Goal: Transaction & Acquisition: Purchase product/service

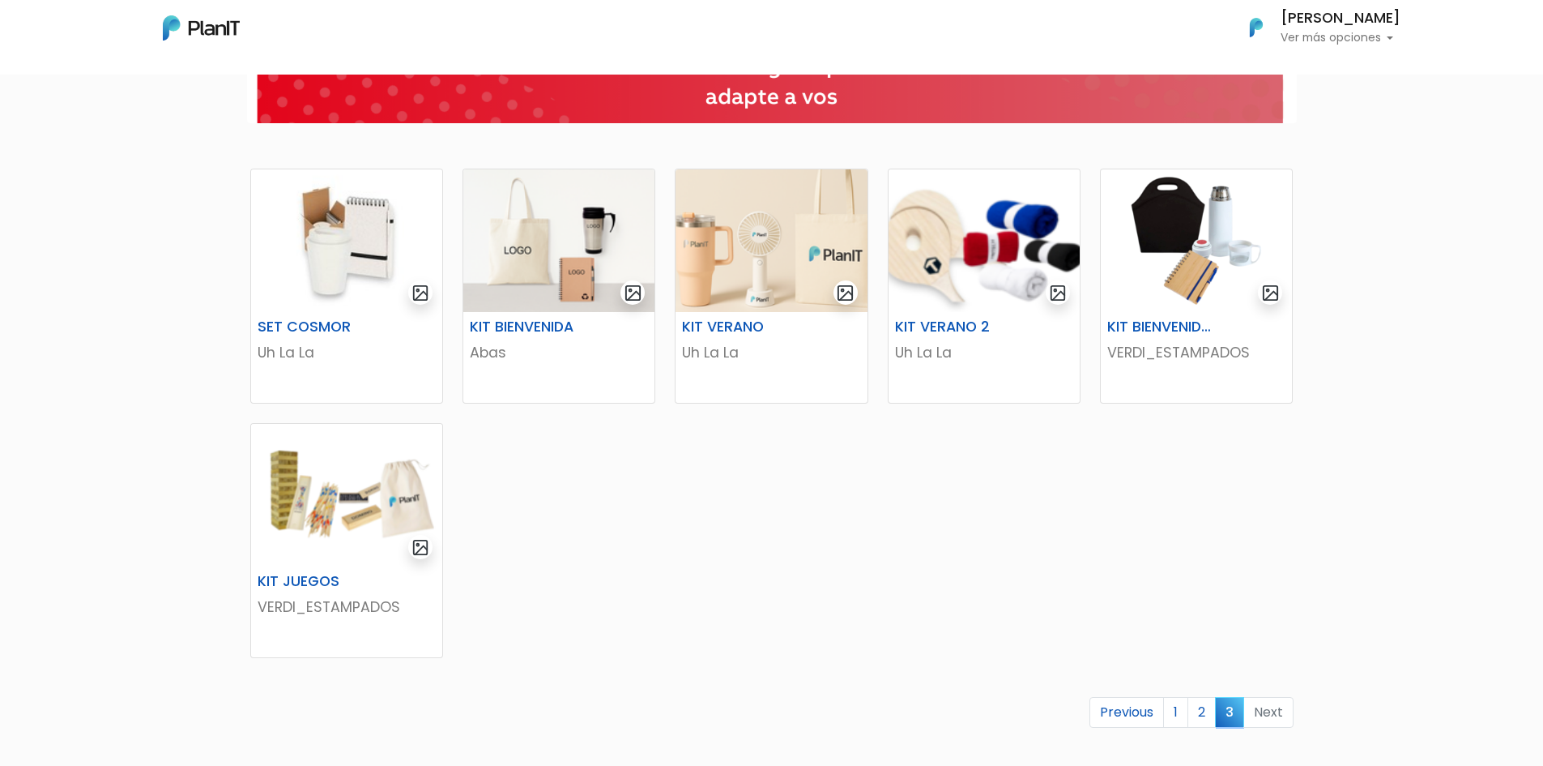
scroll to position [243, 0]
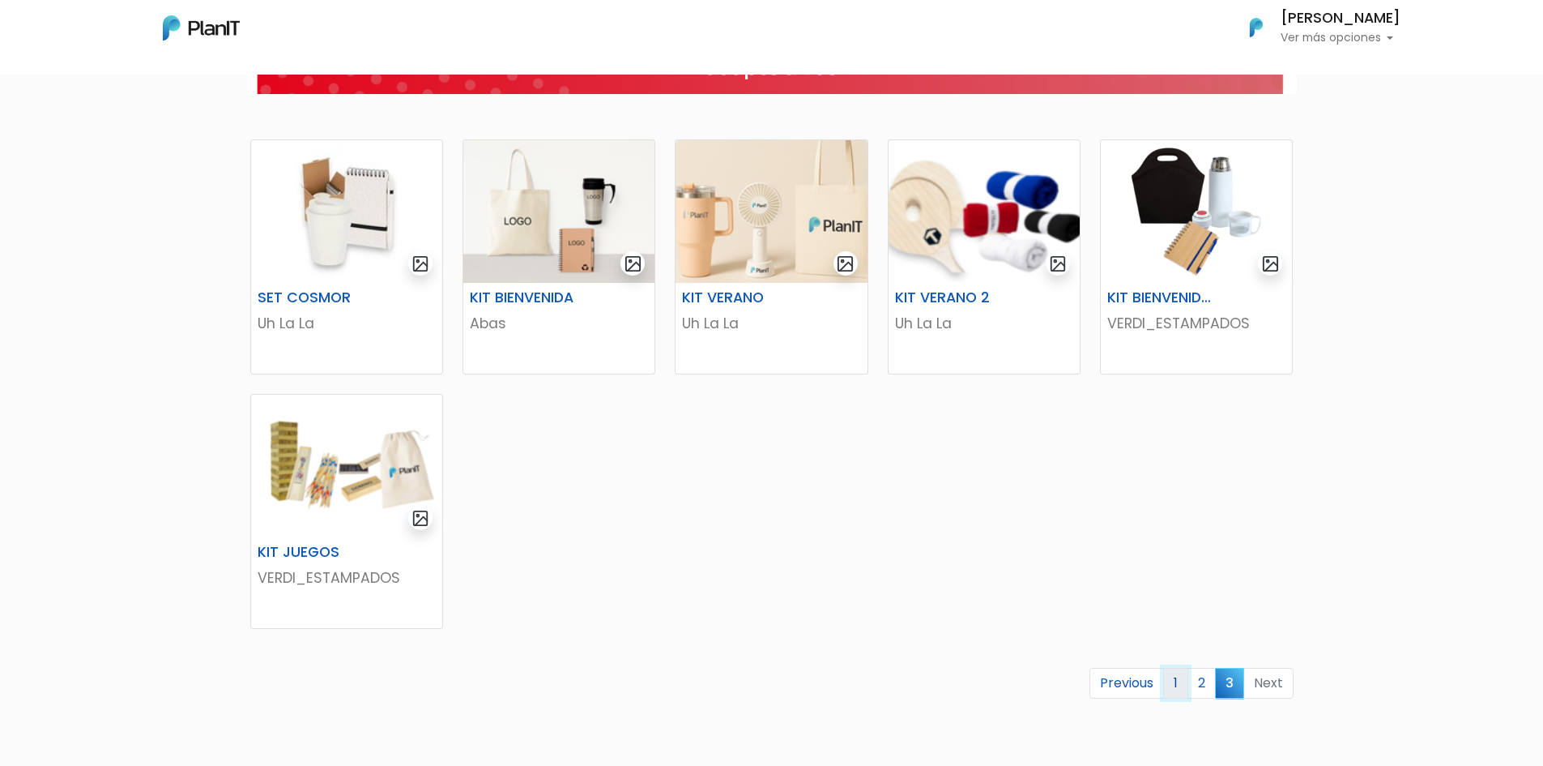
click at [1179, 690] on link "1" at bounding box center [1175, 683] width 25 height 31
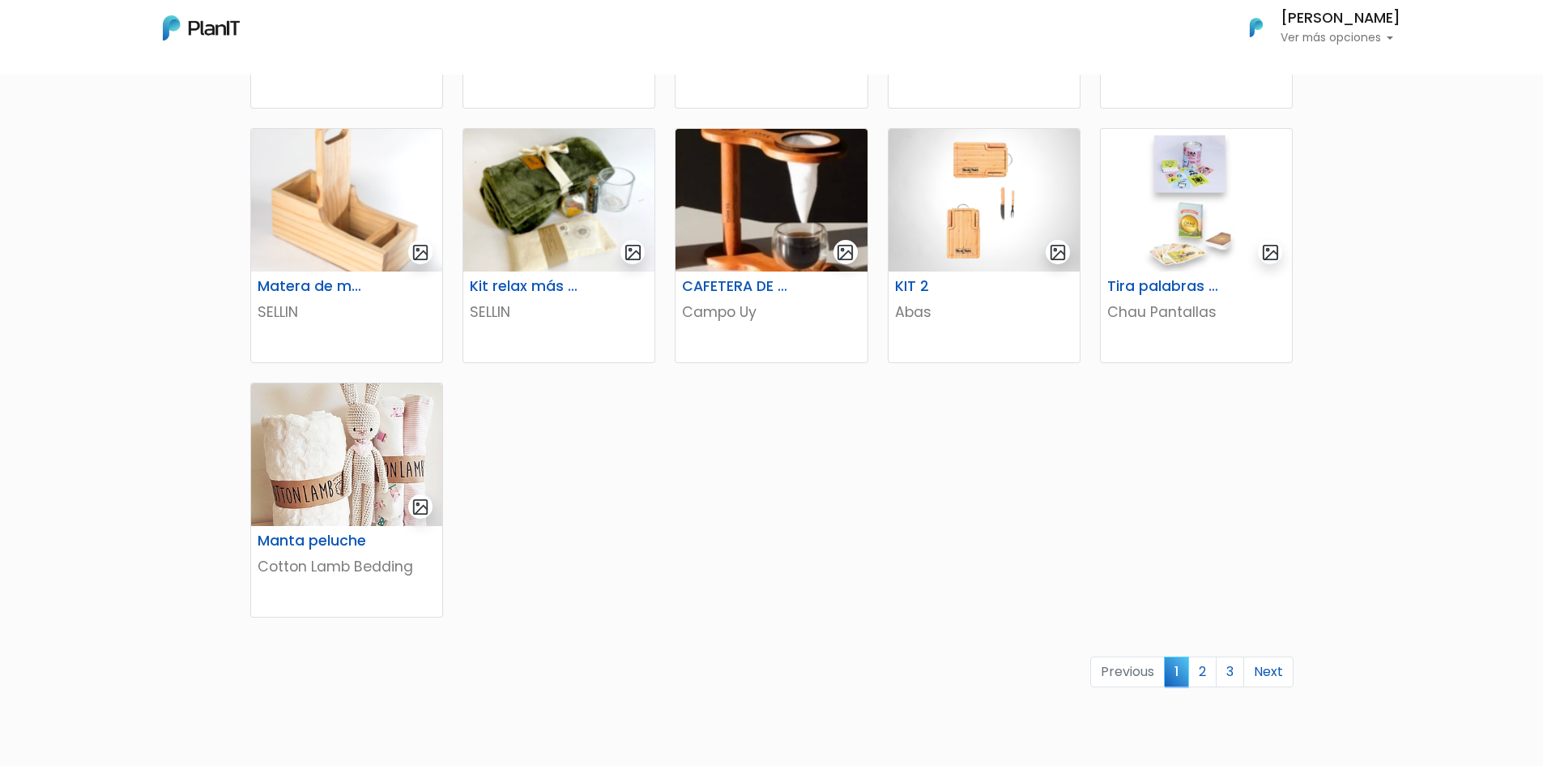
scroll to position [891, 0]
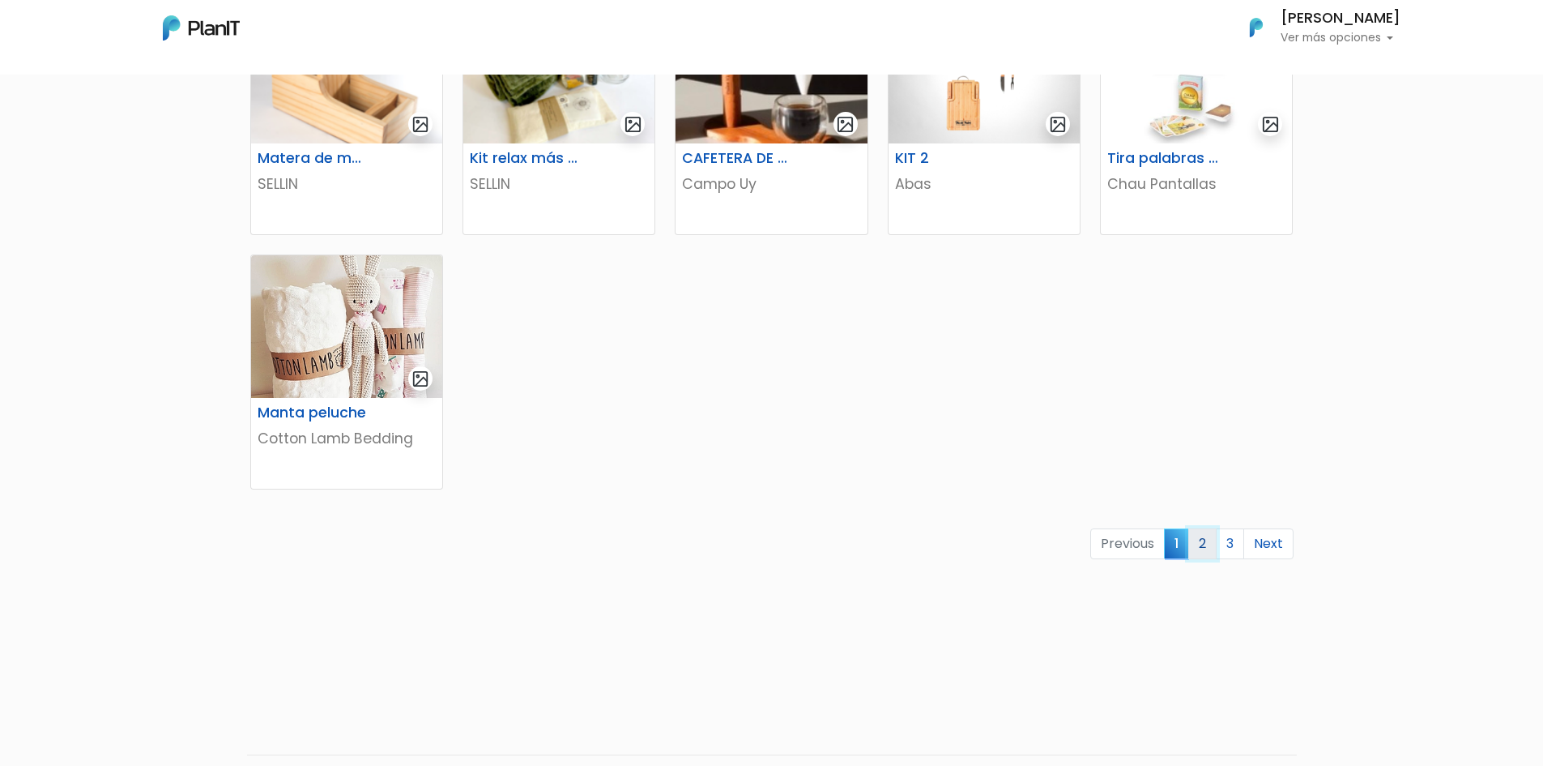
click at [1204, 548] on link "2" at bounding box center [1202, 543] width 28 height 31
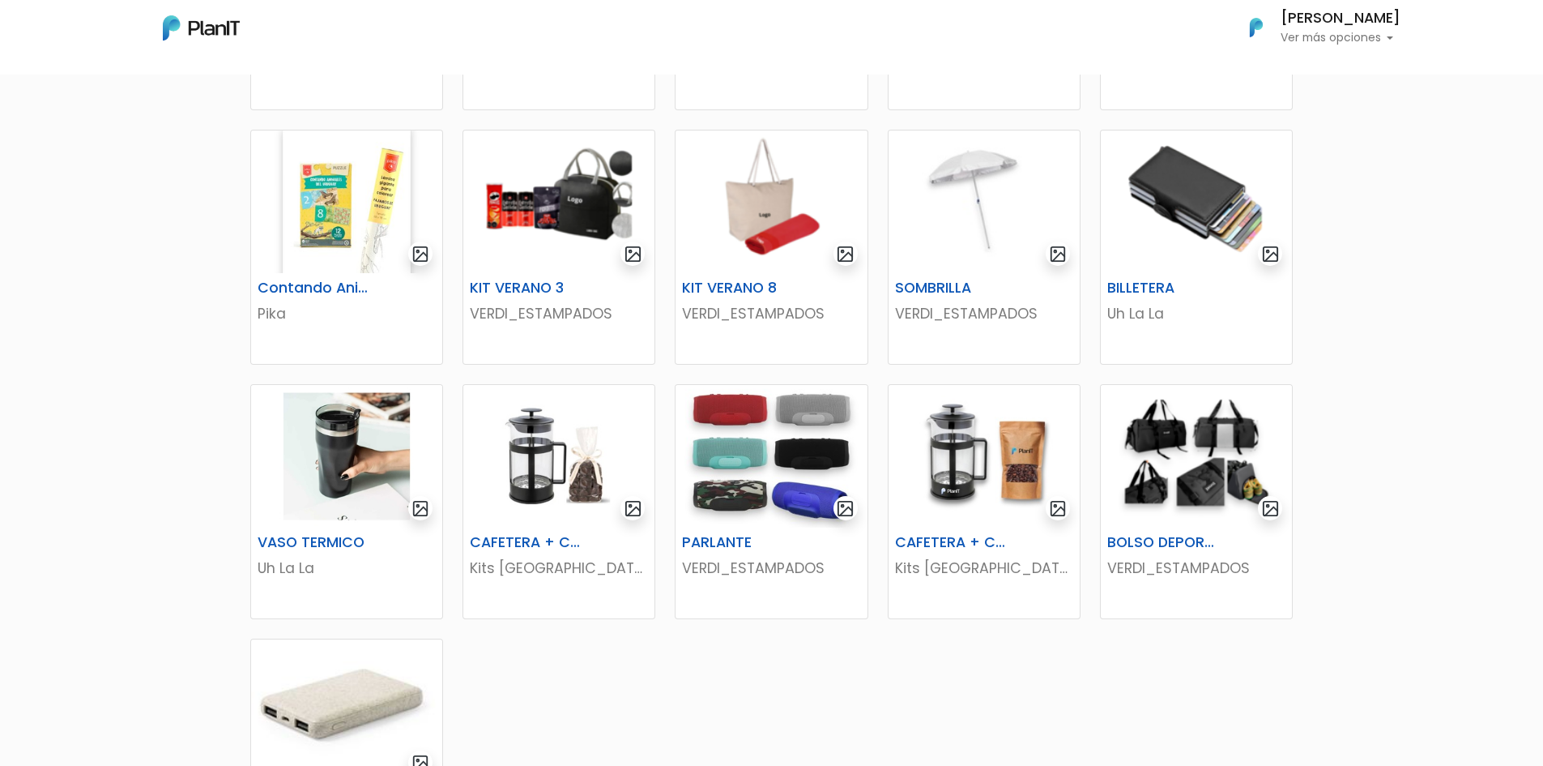
scroll to position [729, 0]
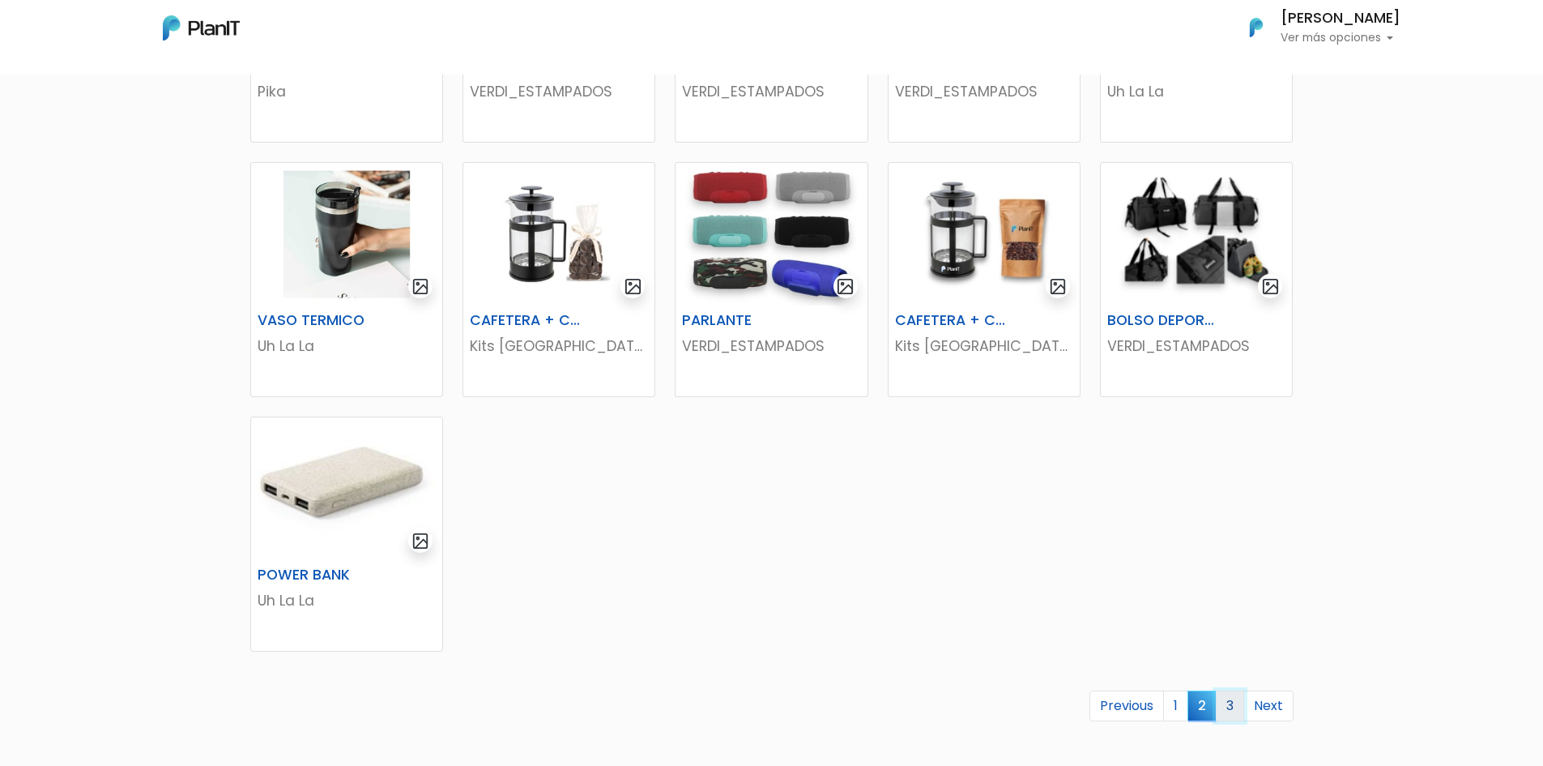
click at [1232, 705] on link "3" at bounding box center [1230, 705] width 28 height 31
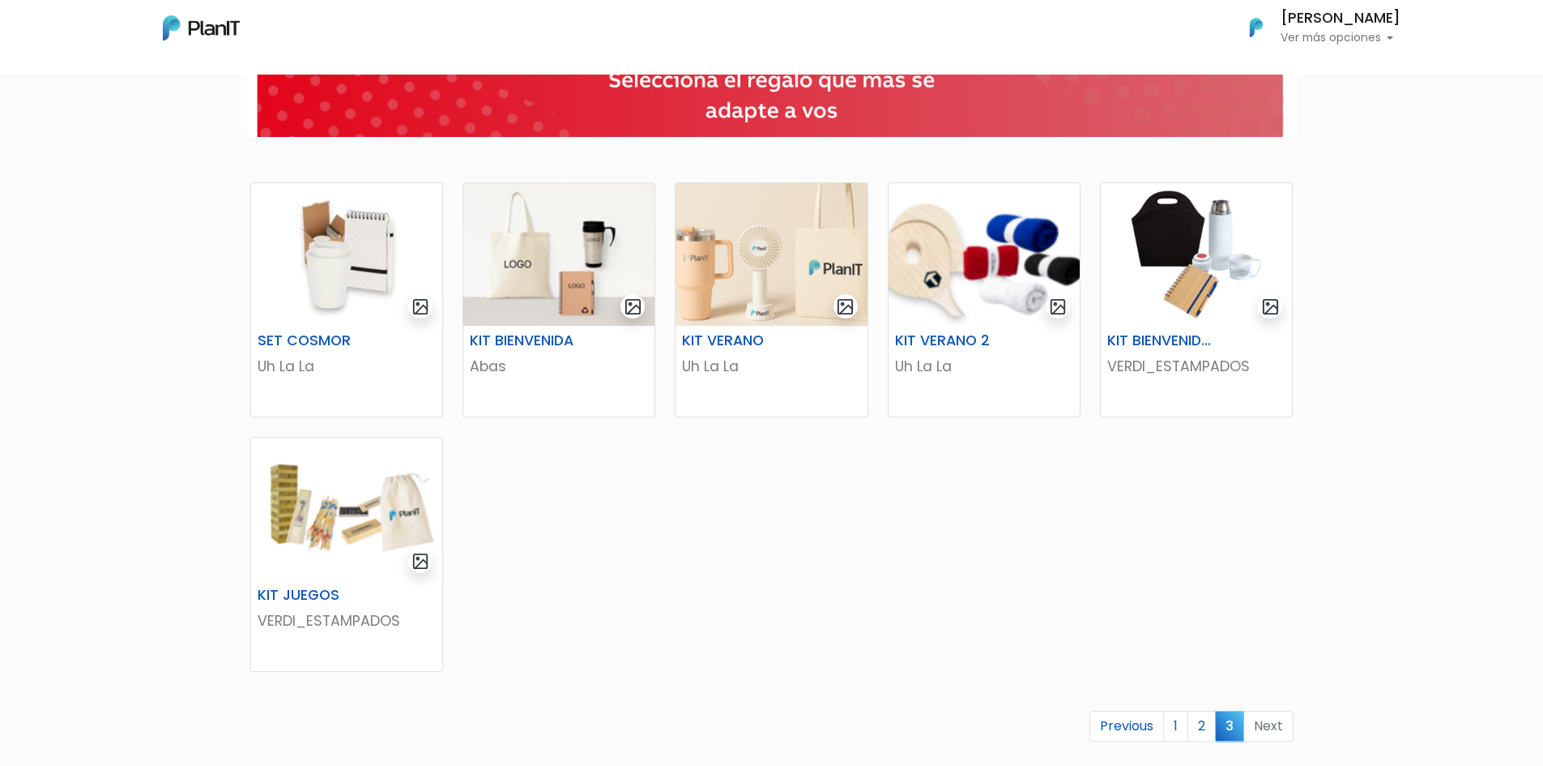
scroll to position [429, 0]
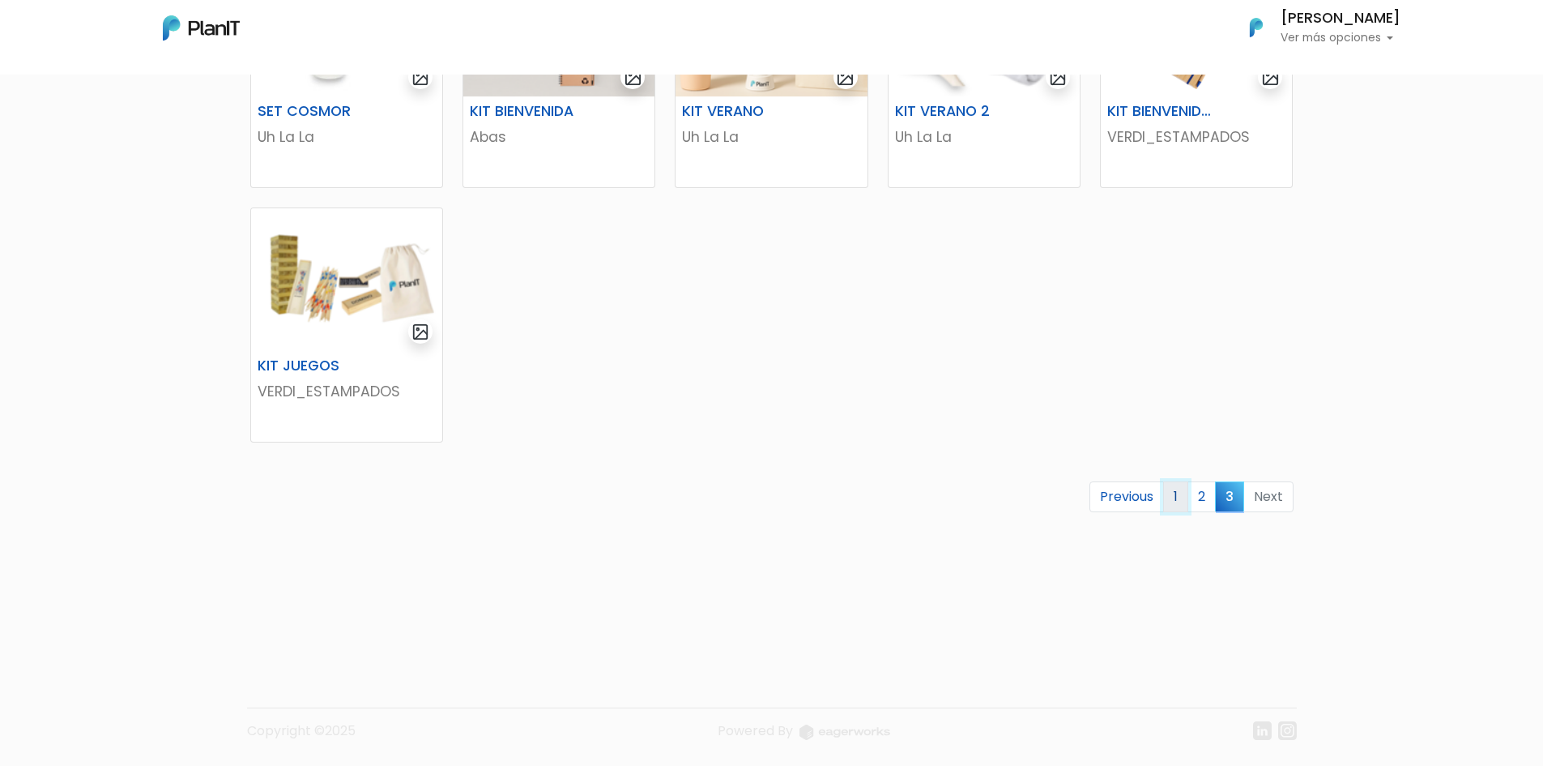
click at [1171, 505] on link "1" at bounding box center [1175, 496] width 25 height 31
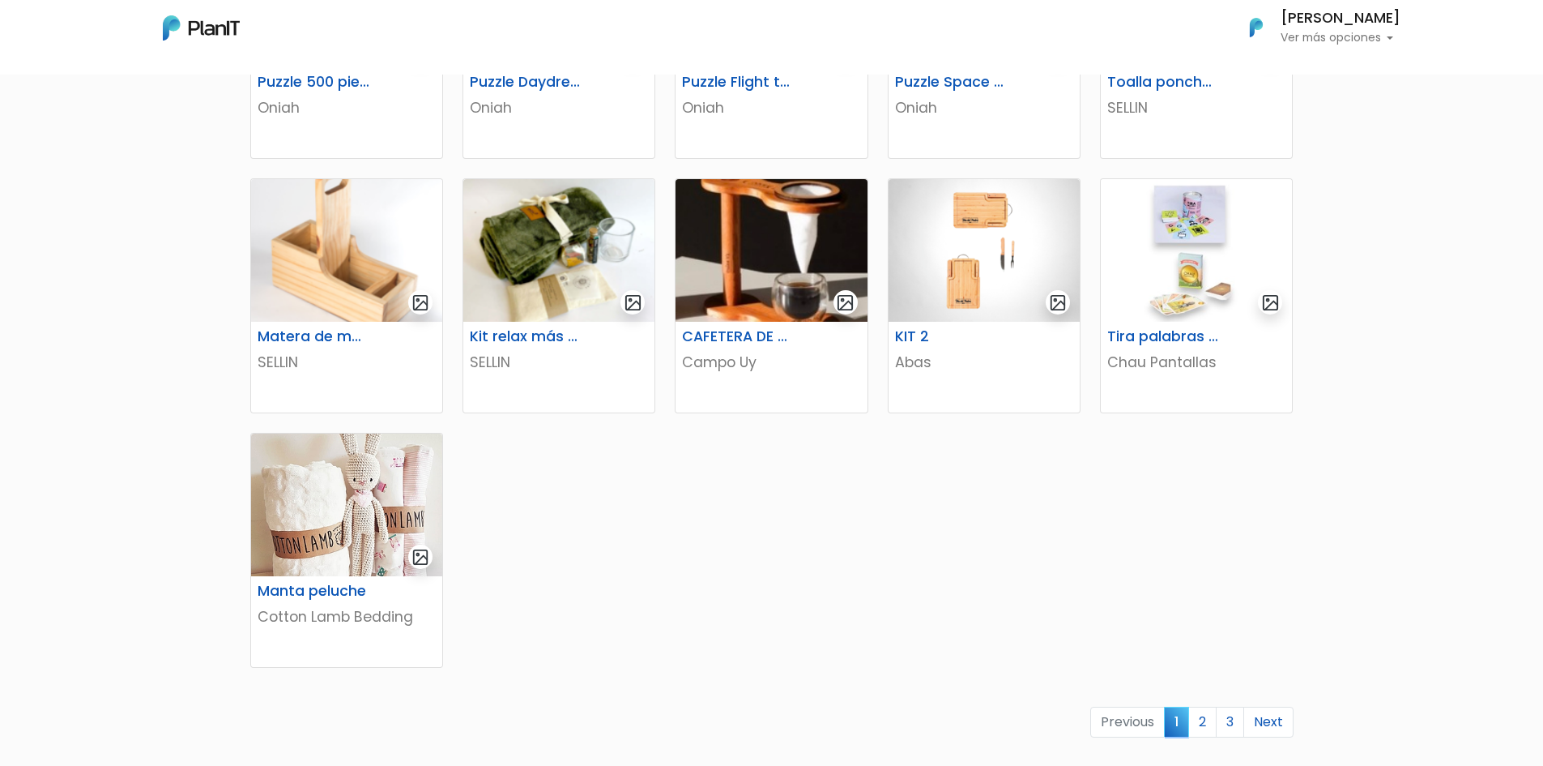
scroll to position [729, 0]
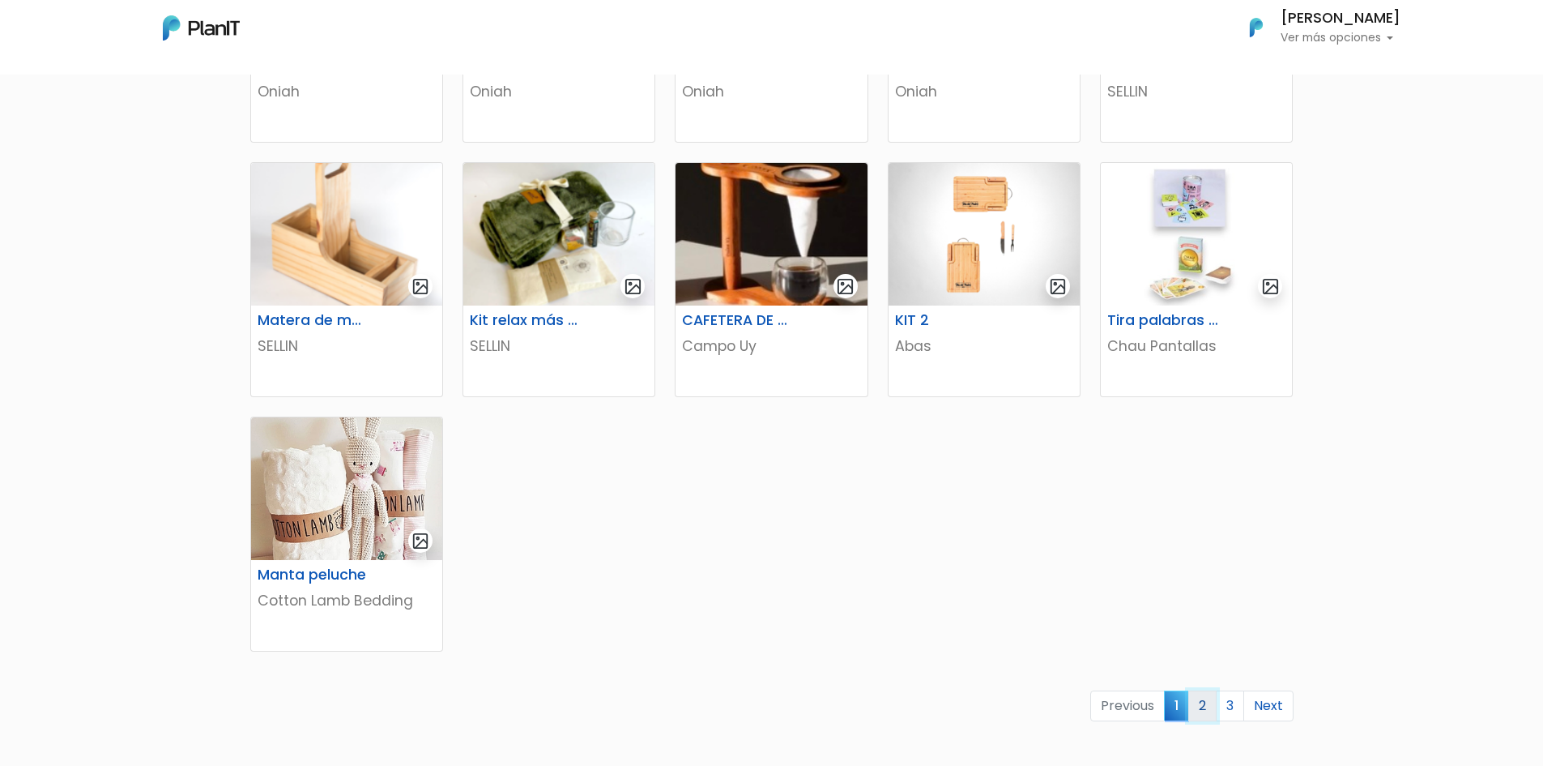
click at [1207, 698] on link "2" at bounding box center [1202, 705] width 28 height 31
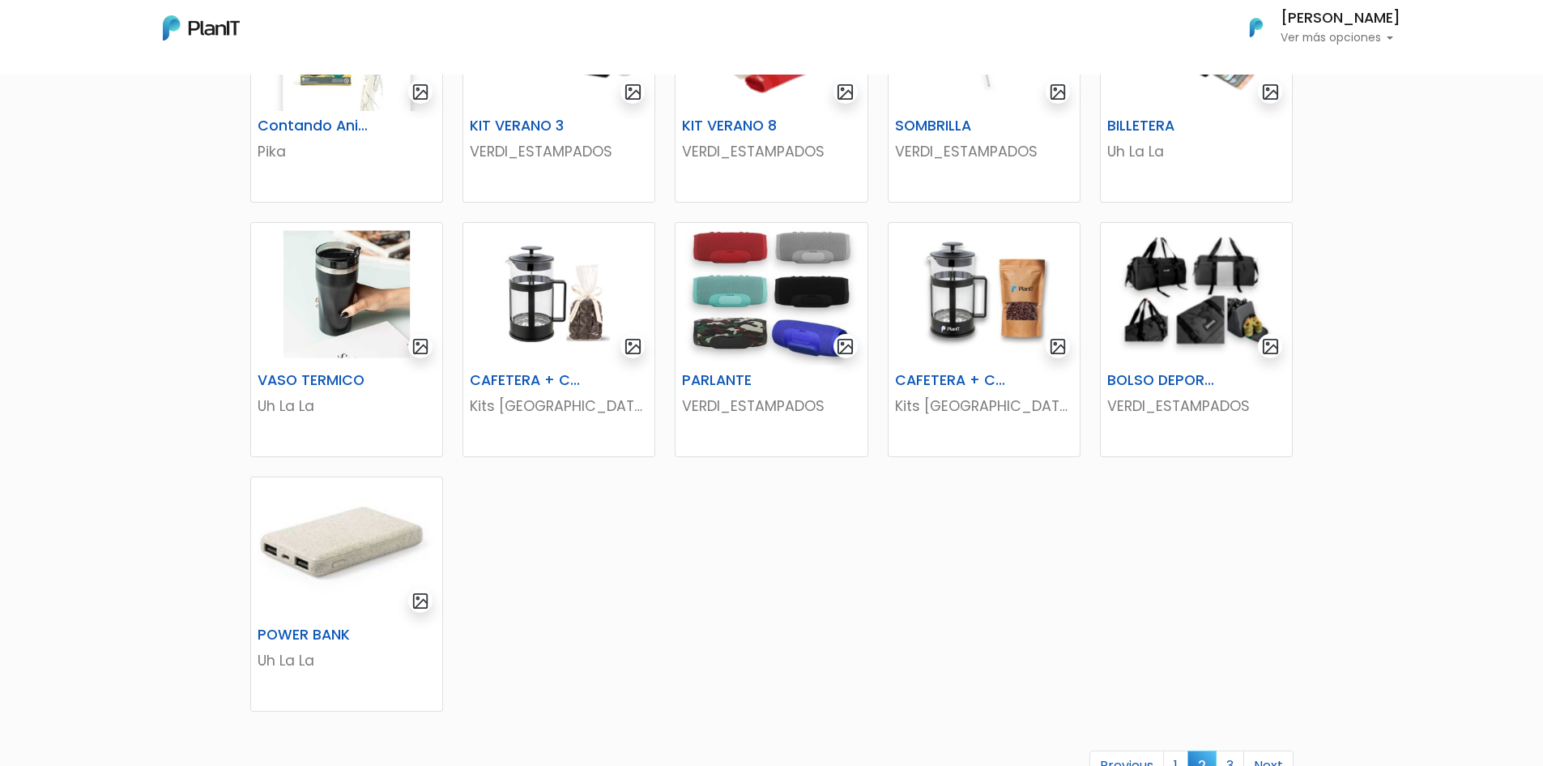
scroll to position [729, 0]
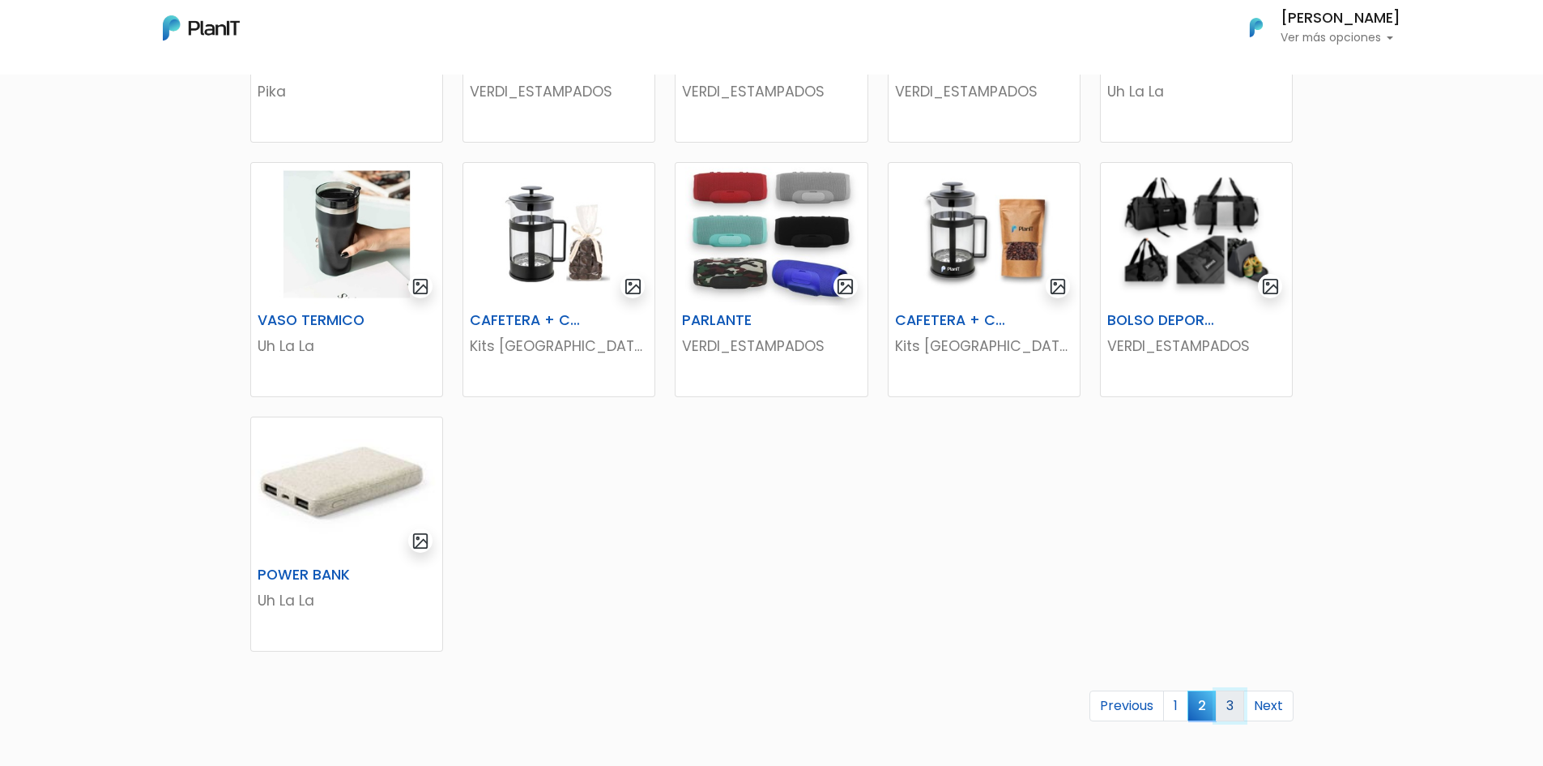
click at [1229, 708] on link "3" at bounding box center [1230, 705] width 28 height 31
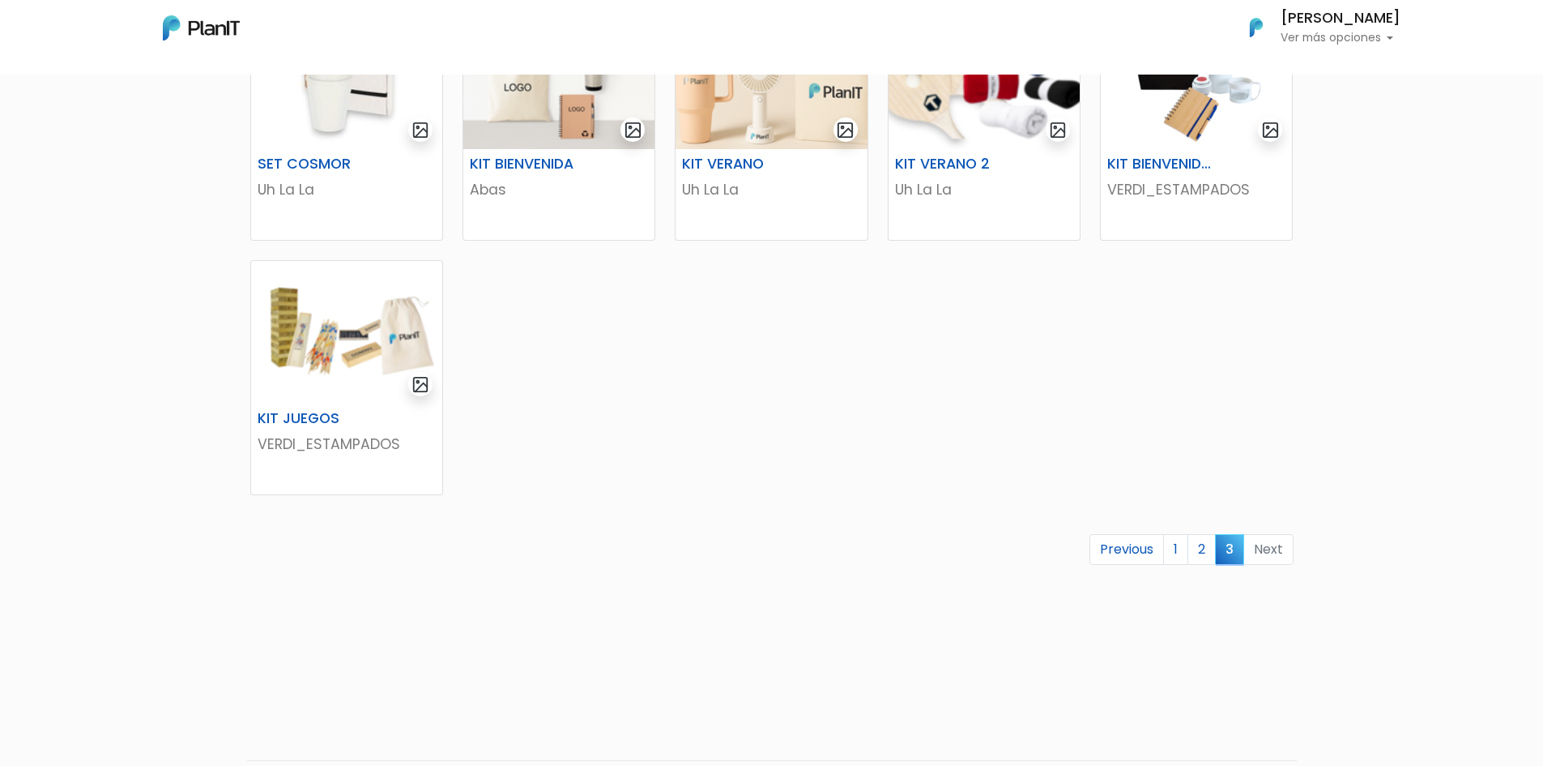
scroll to position [405, 0]
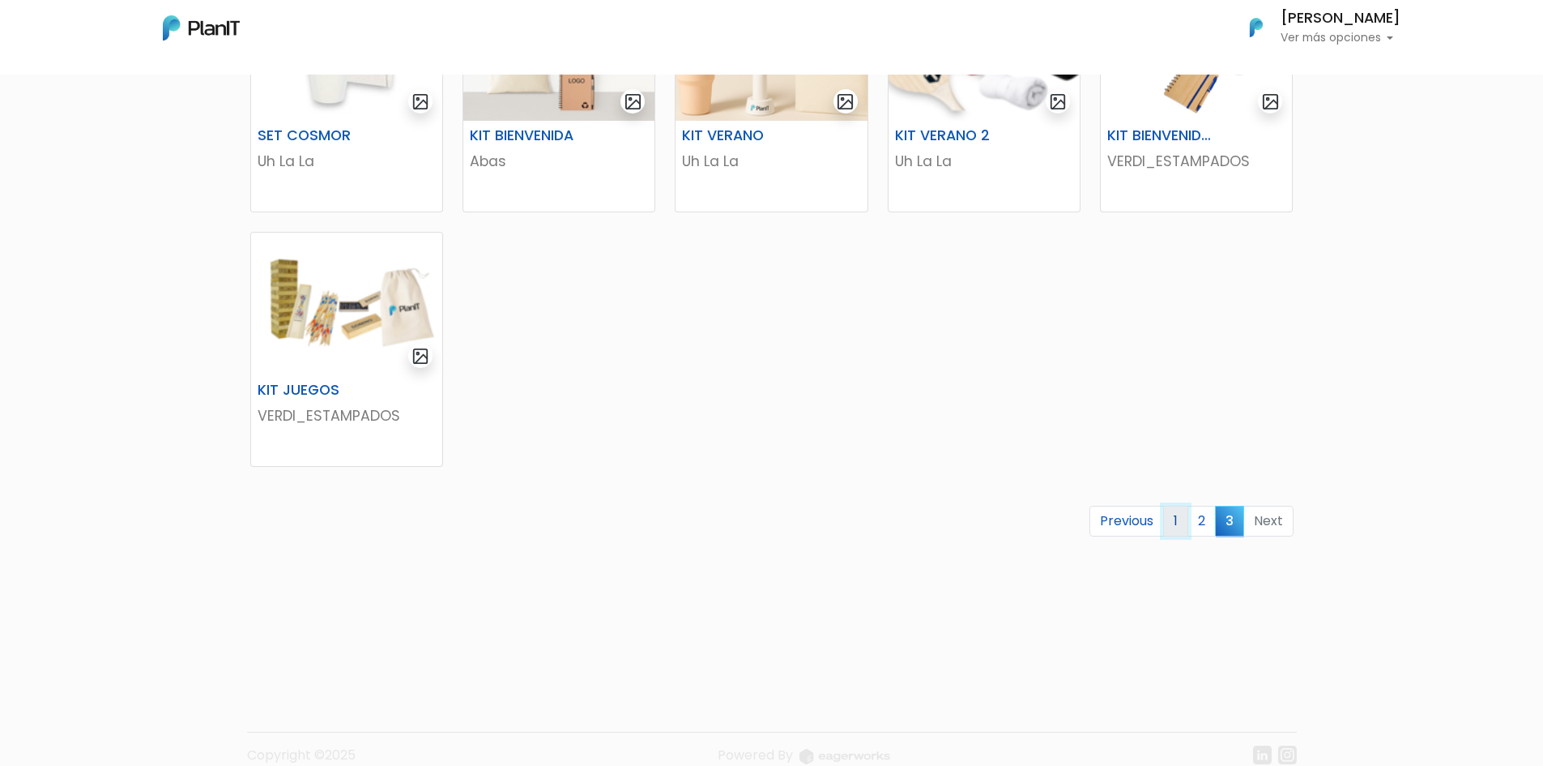
click at [1180, 513] on link "1" at bounding box center [1175, 521] width 25 height 31
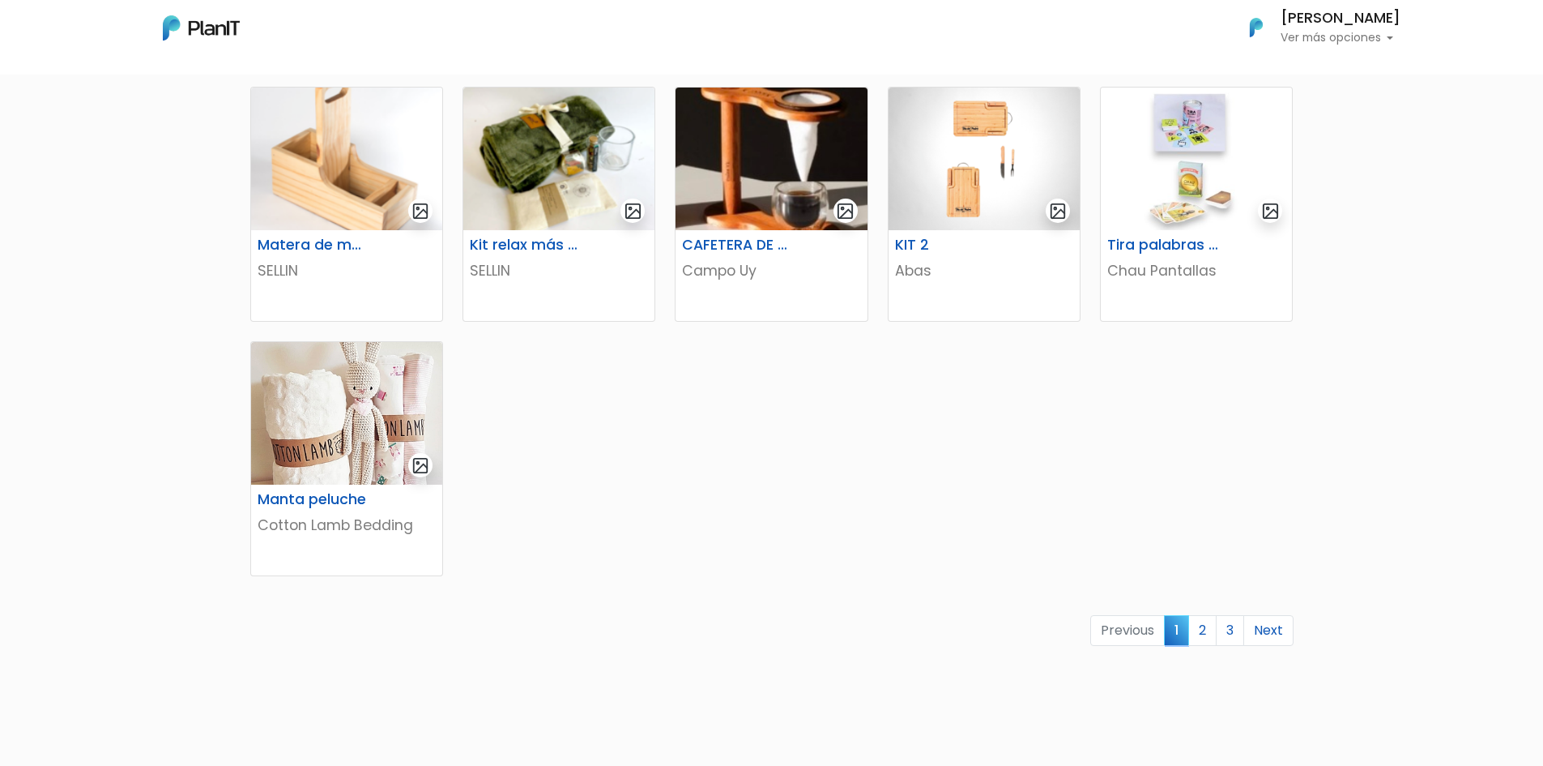
scroll to position [810, 0]
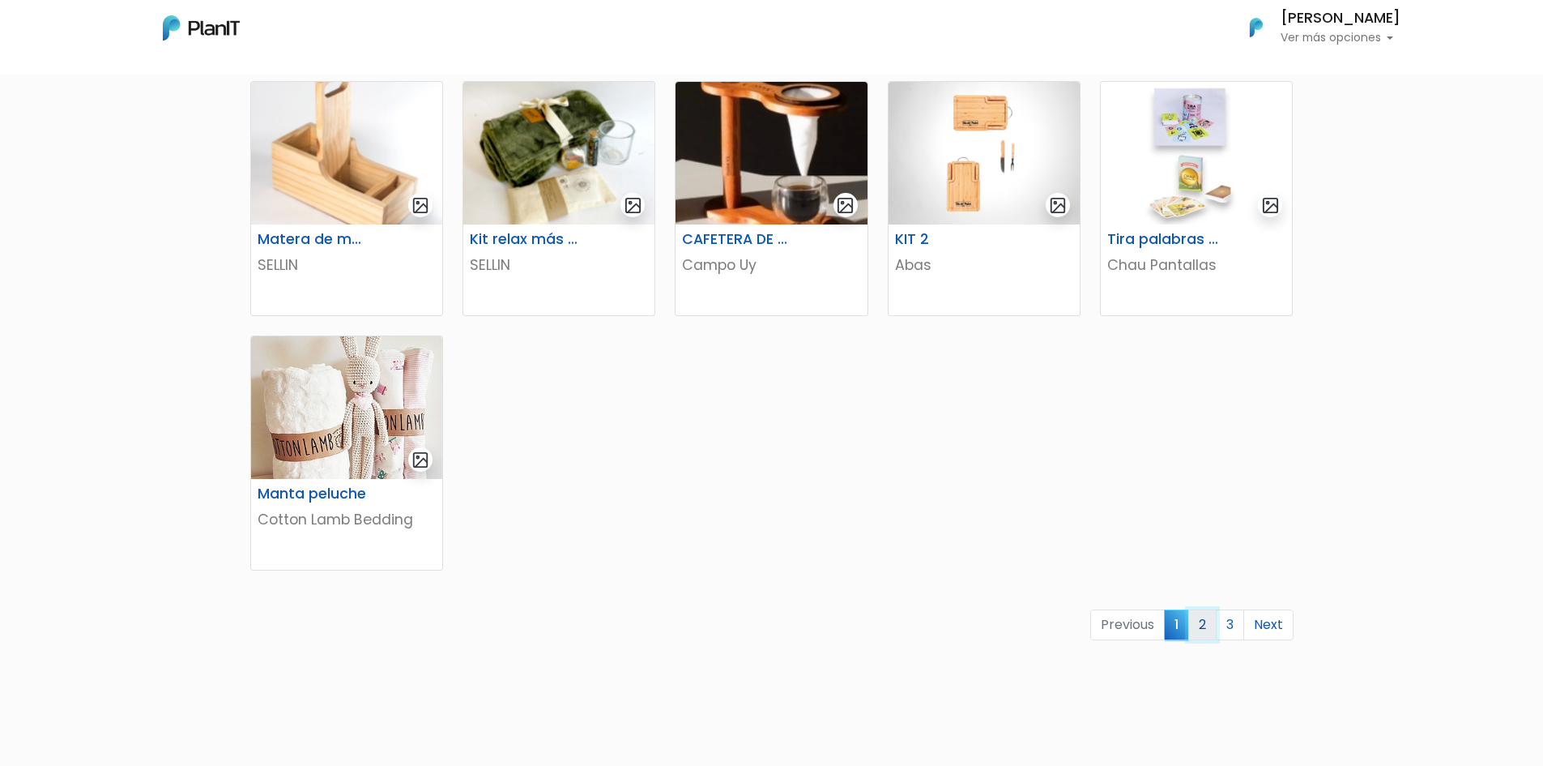
click at [1204, 615] on link "2" at bounding box center [1202, 624] width 28 height 31
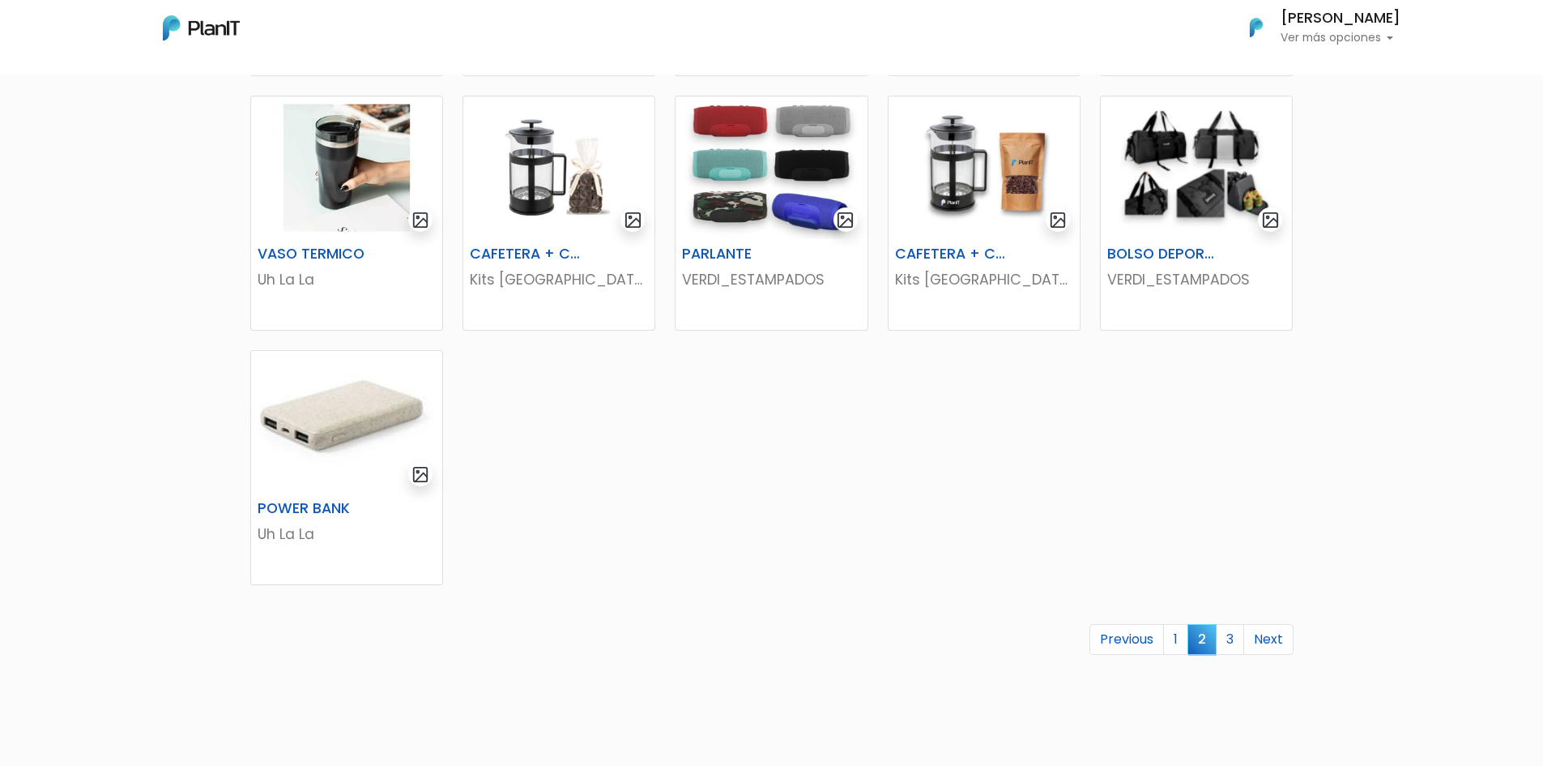
scroll to position [810, 0]
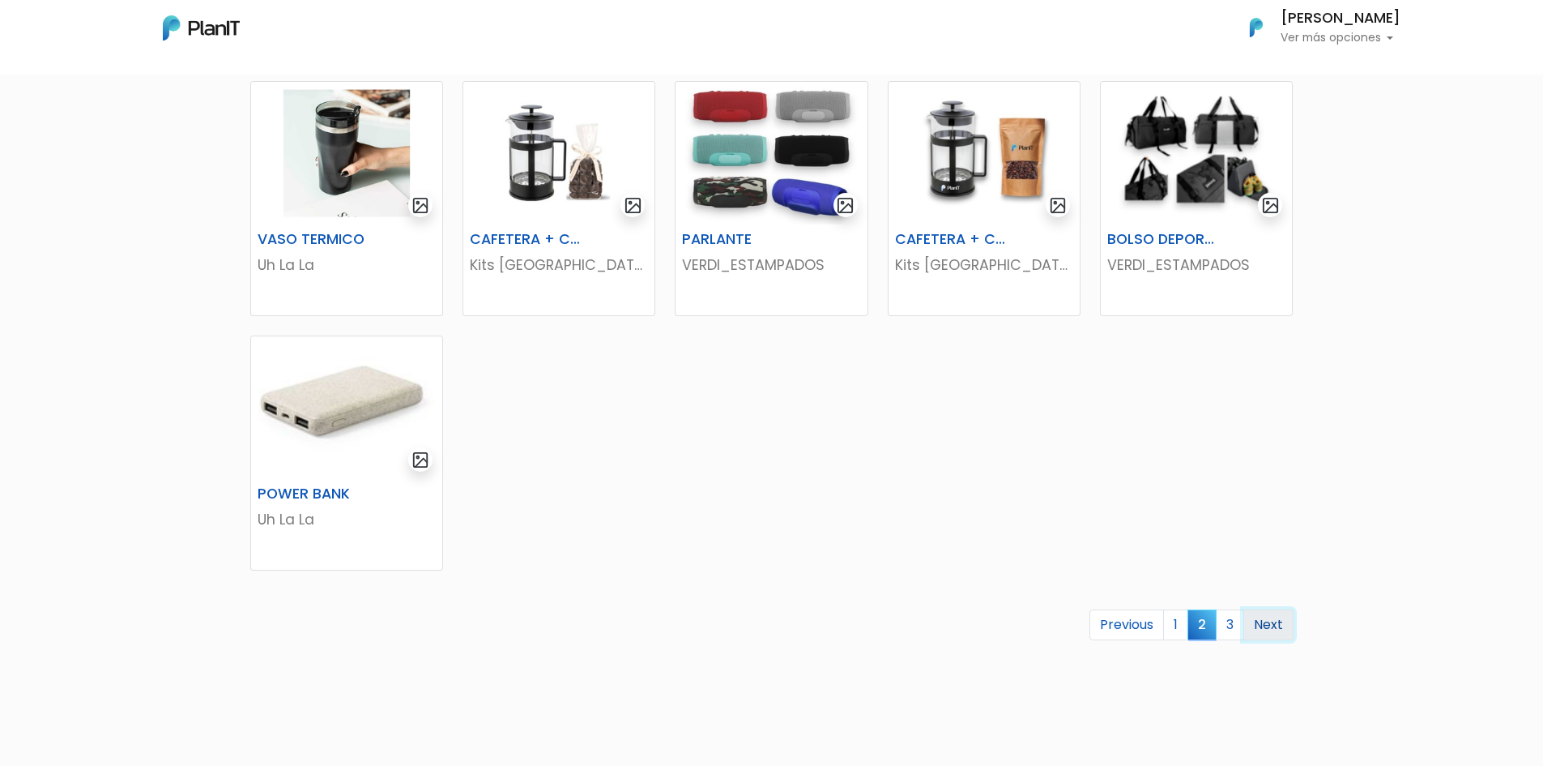
click at [1252, 621] on link "Next" at bounding box center [1269, 624] width 50 height 31
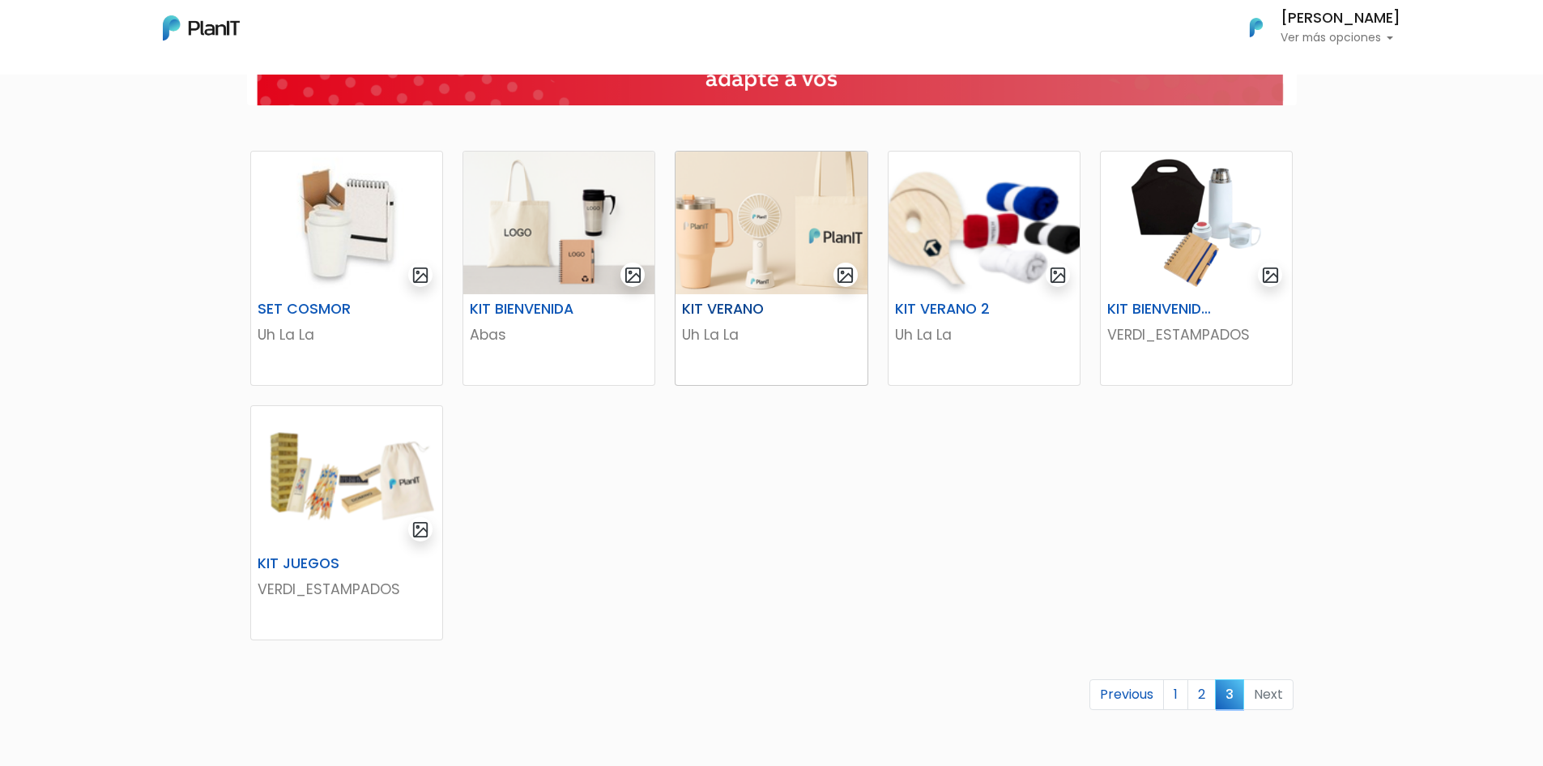
scroll to position [243, 0]
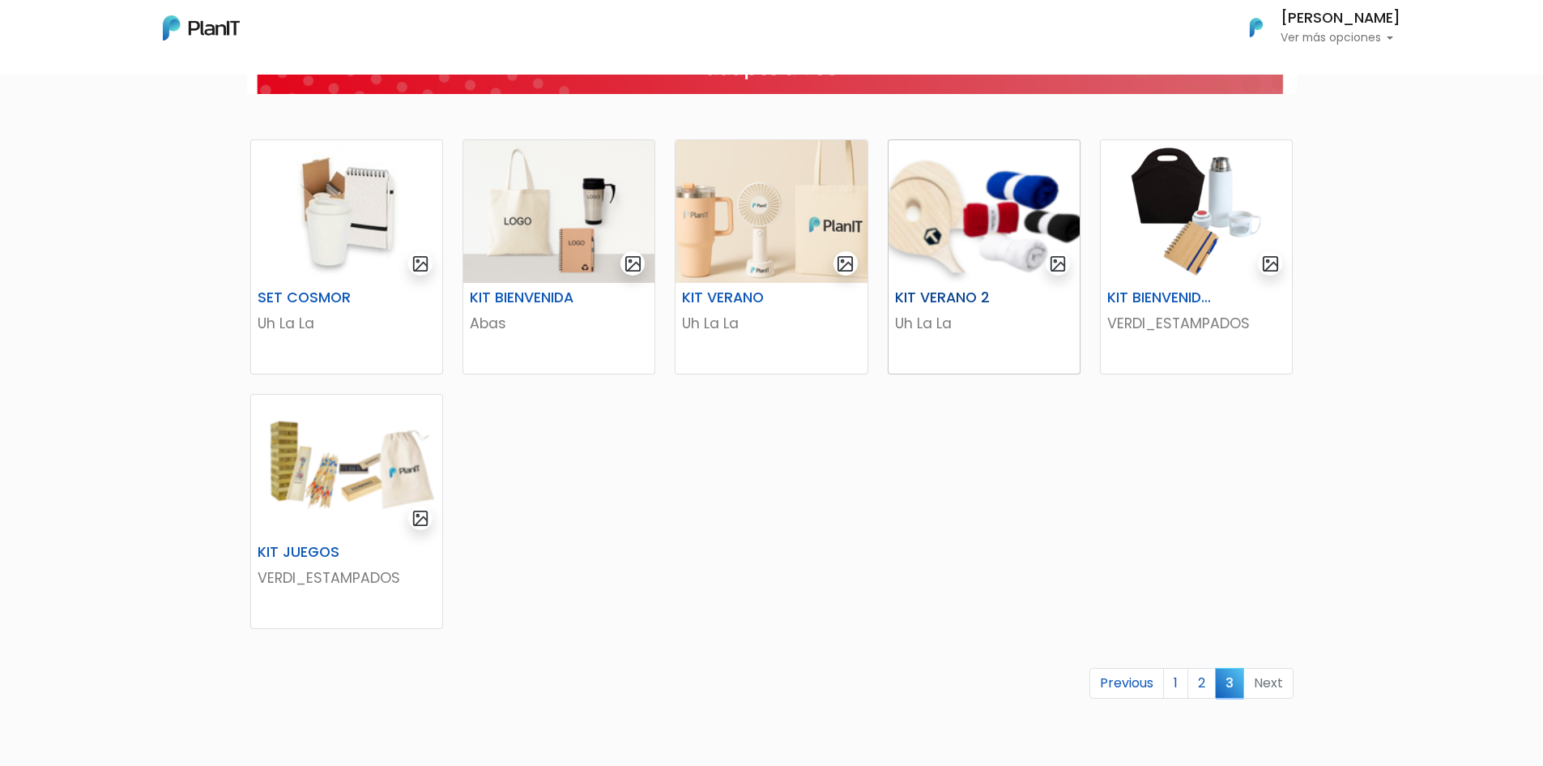
click at [928, 212] on img at bounding box center [984, 211] width 191 height 143
click at [1205, 679] on link "2" at bounding box center [1202, 683] width 28 height 31
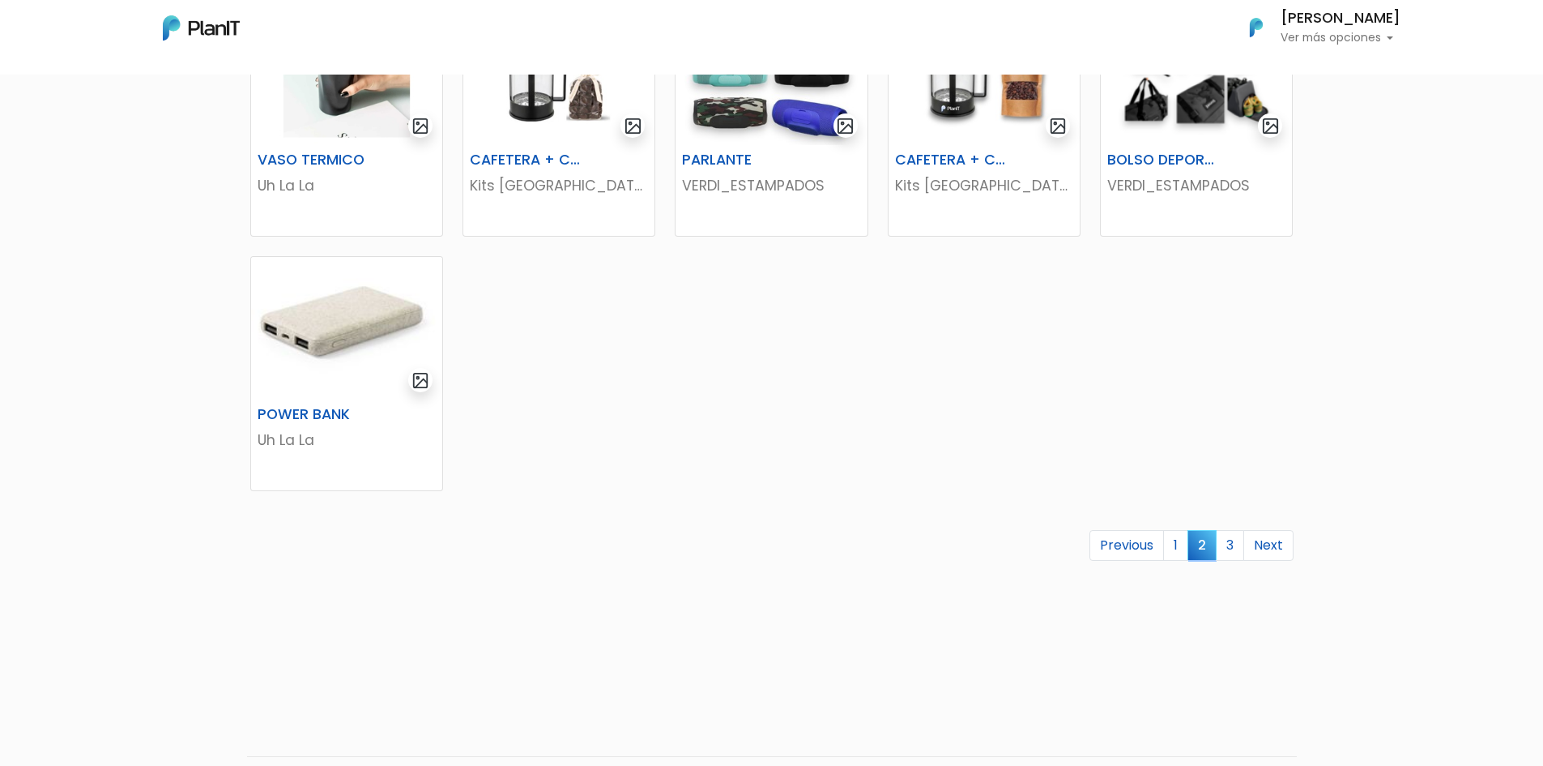
scroll to position [891, 0]
click at [1161, 543] on link "Previous" at bounding box center [1127, 543] width 75 height 31
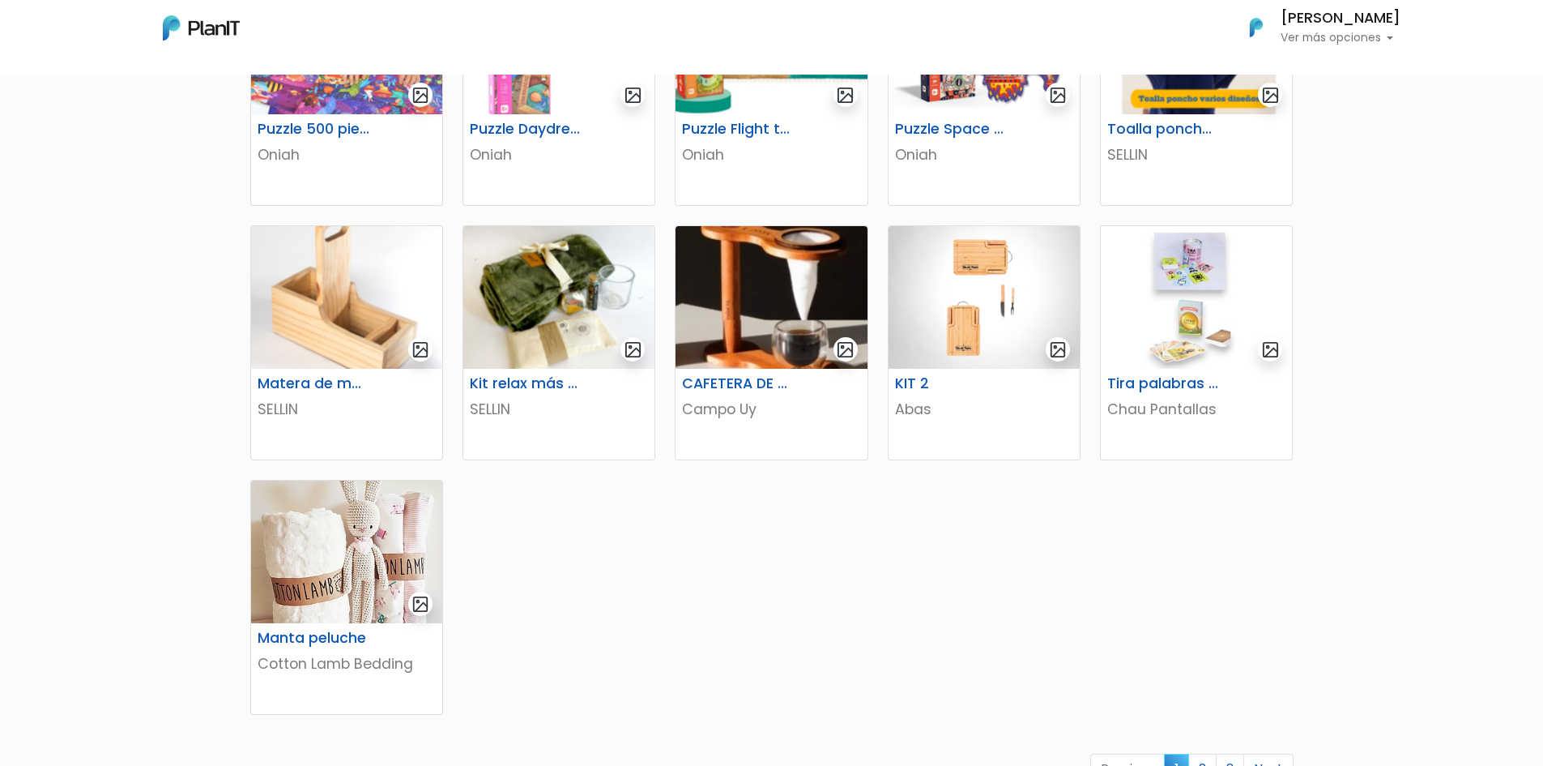
scroll to position [695, 0]
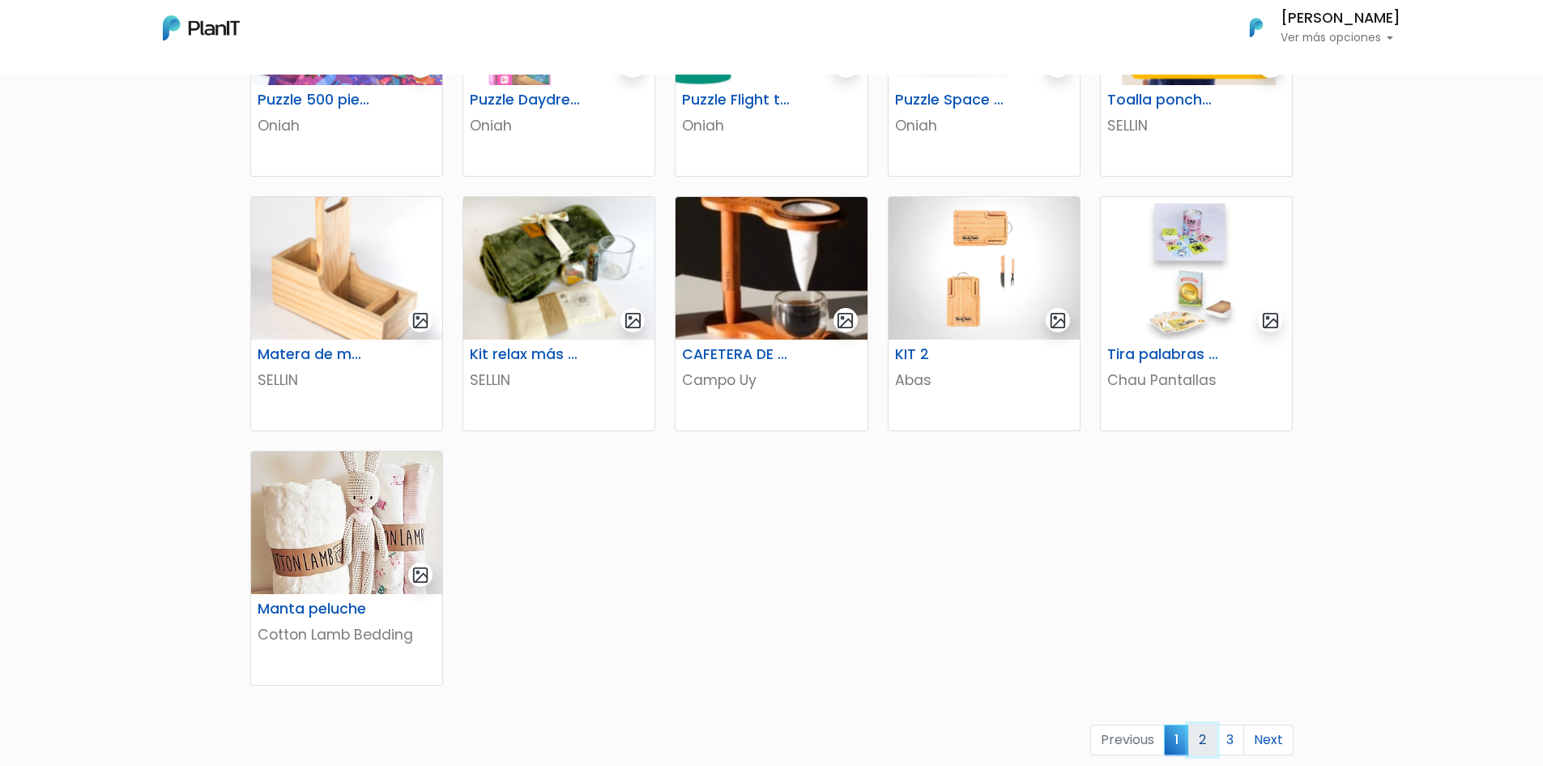
click at [1214, 733] on link "2" at bounding box center [1202, 739] width 28 height 31
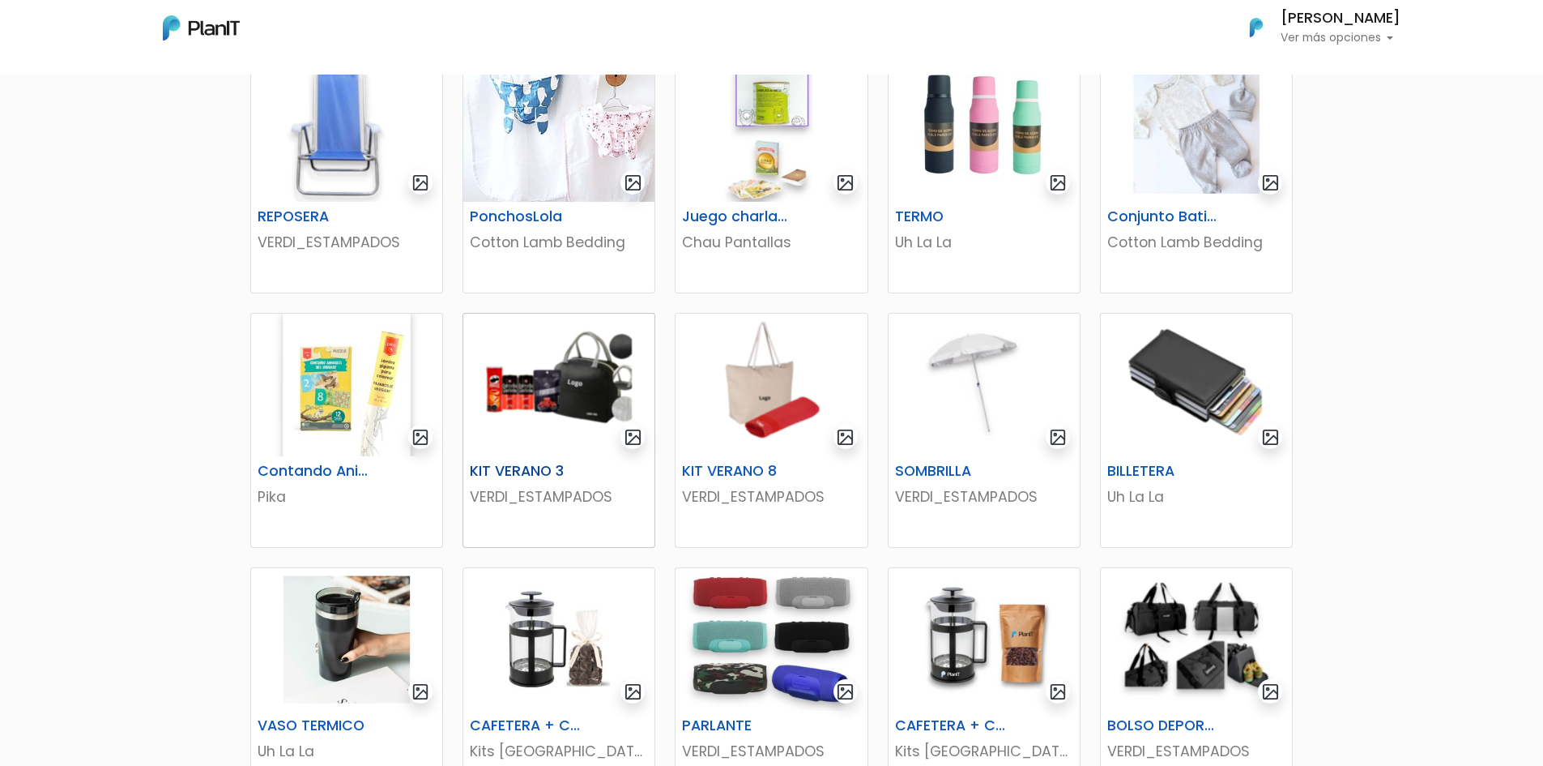
scroll to position [243, 0]
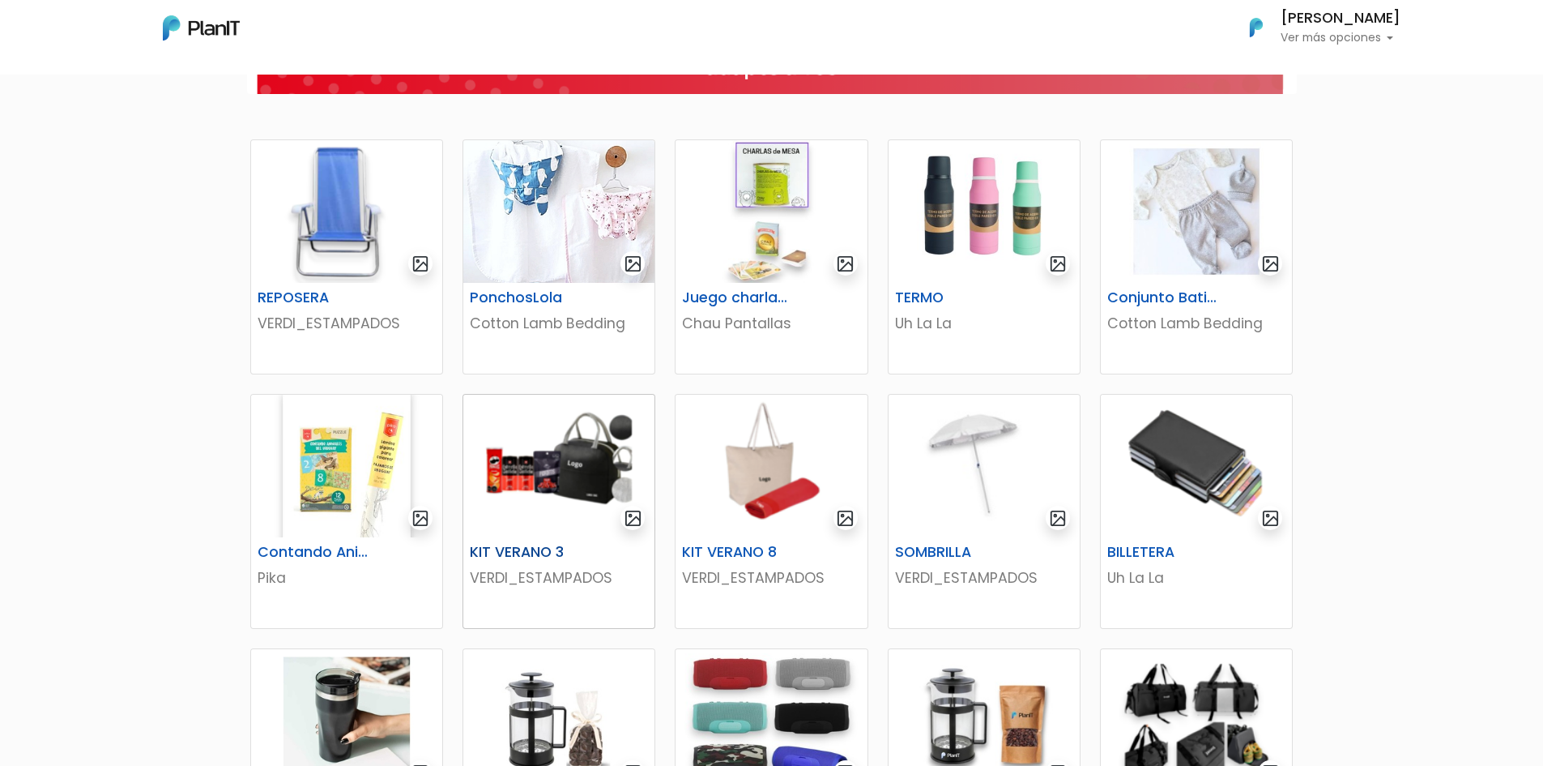
click at [536, 454] on img at bounding box center [558, 466] width 191 height 143
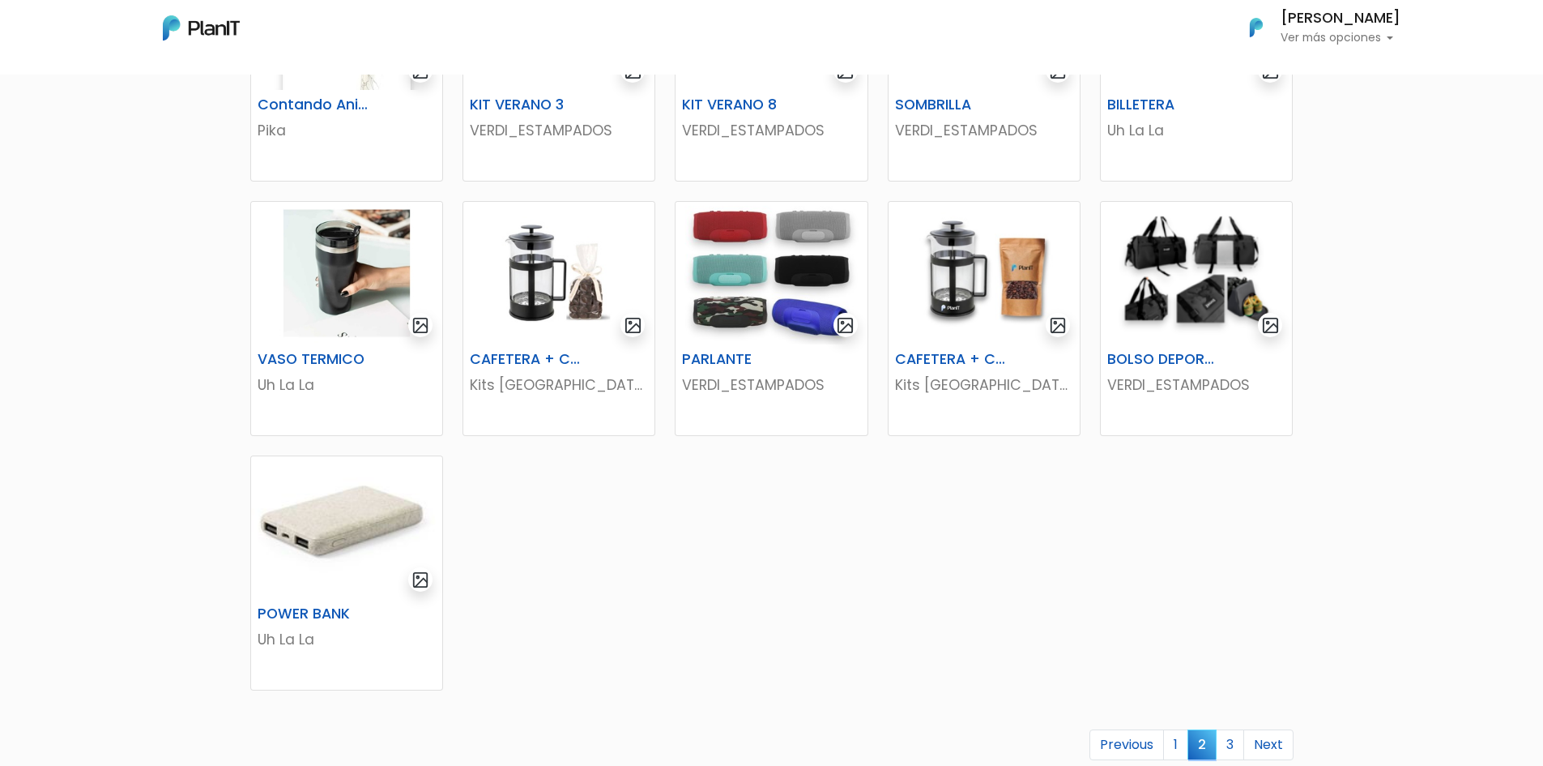
scroll to position [810, 0]
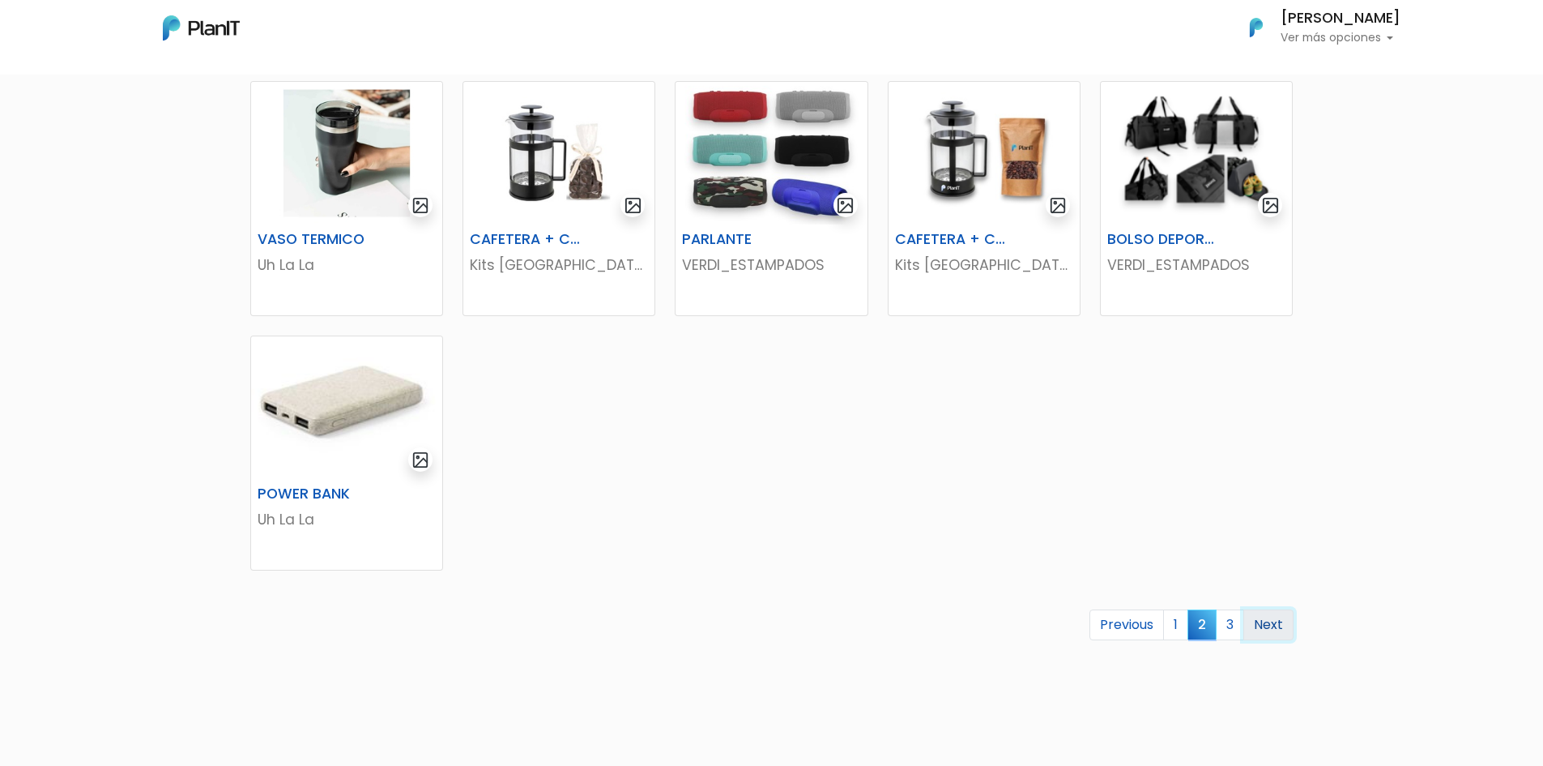
click at [1260, 615] on link "Next" at bounding box center [1269, 624] width 50 height 31
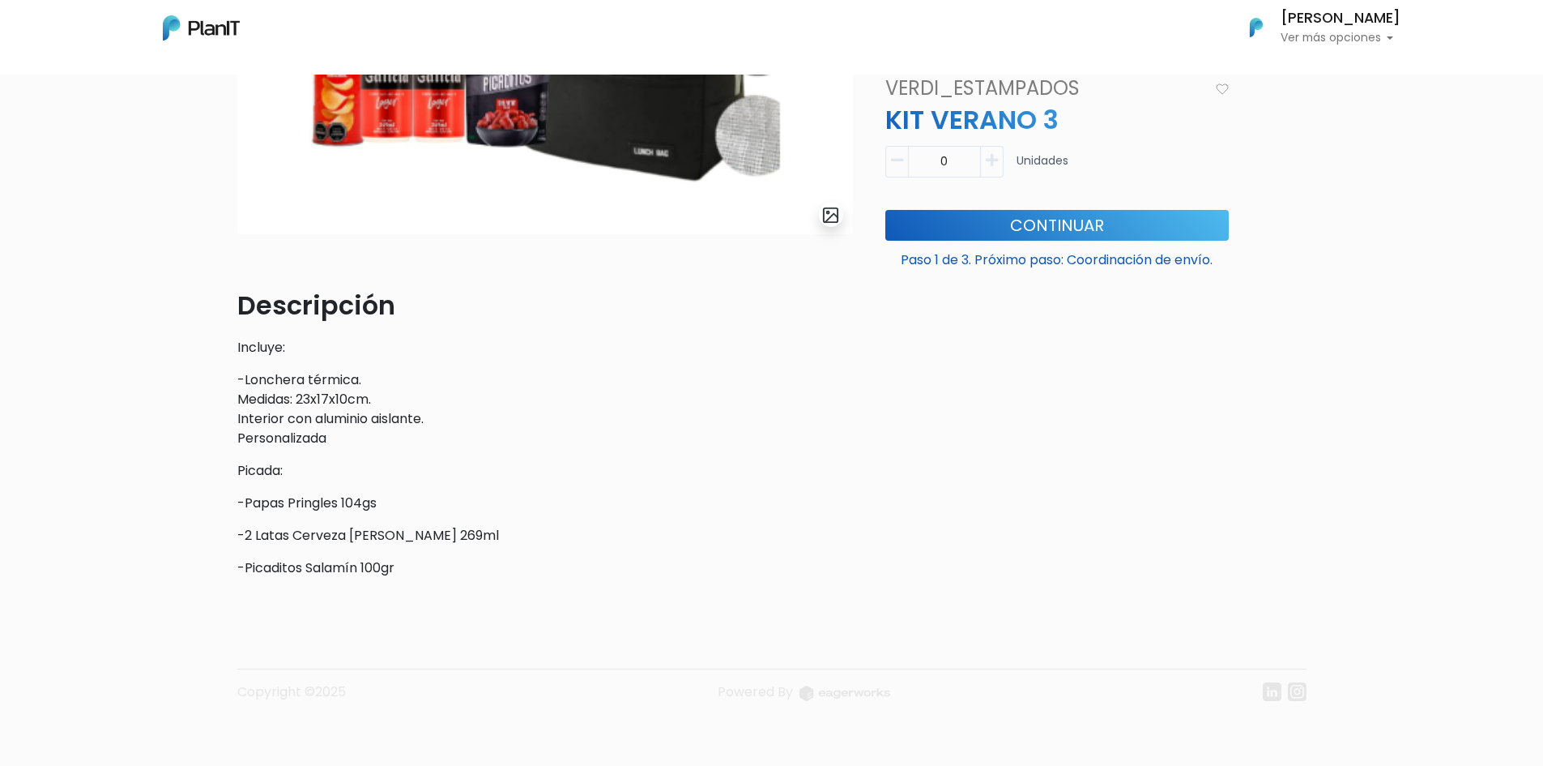
scroll to position [114, 0]
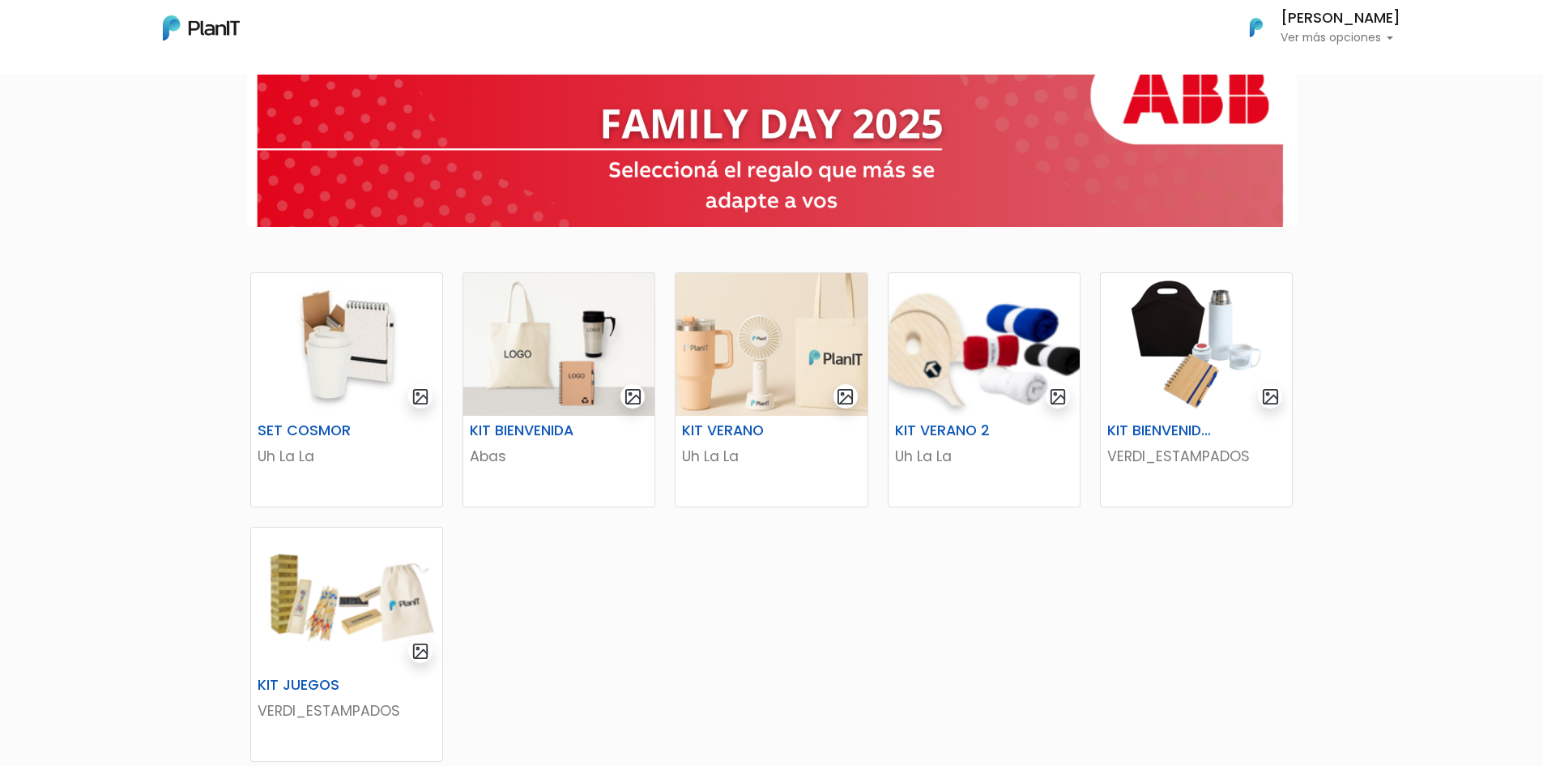
scroll to position [81, 0]
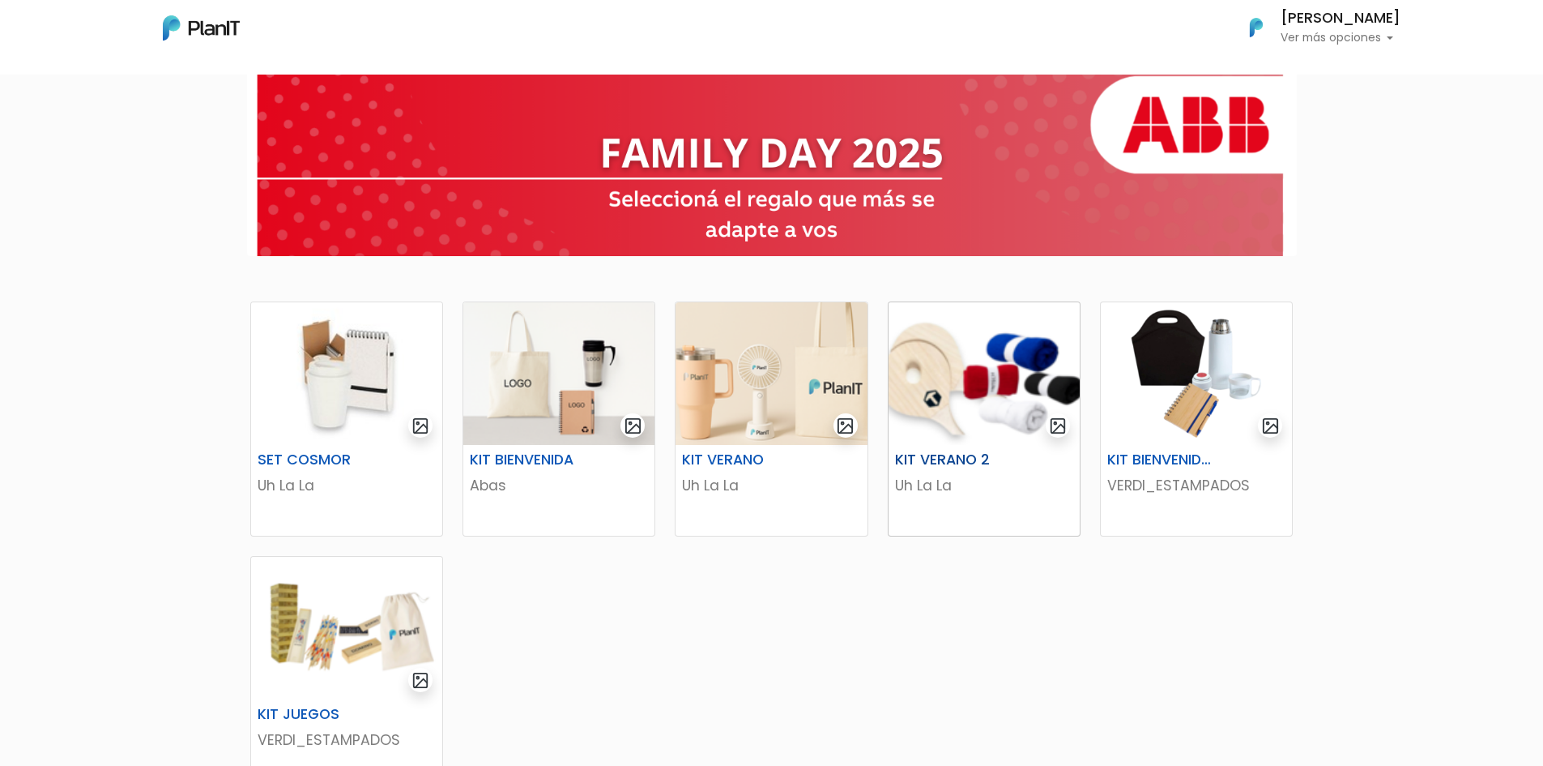
click at [924, 403] on img at bounding box center [984, 373] width 191 height 143
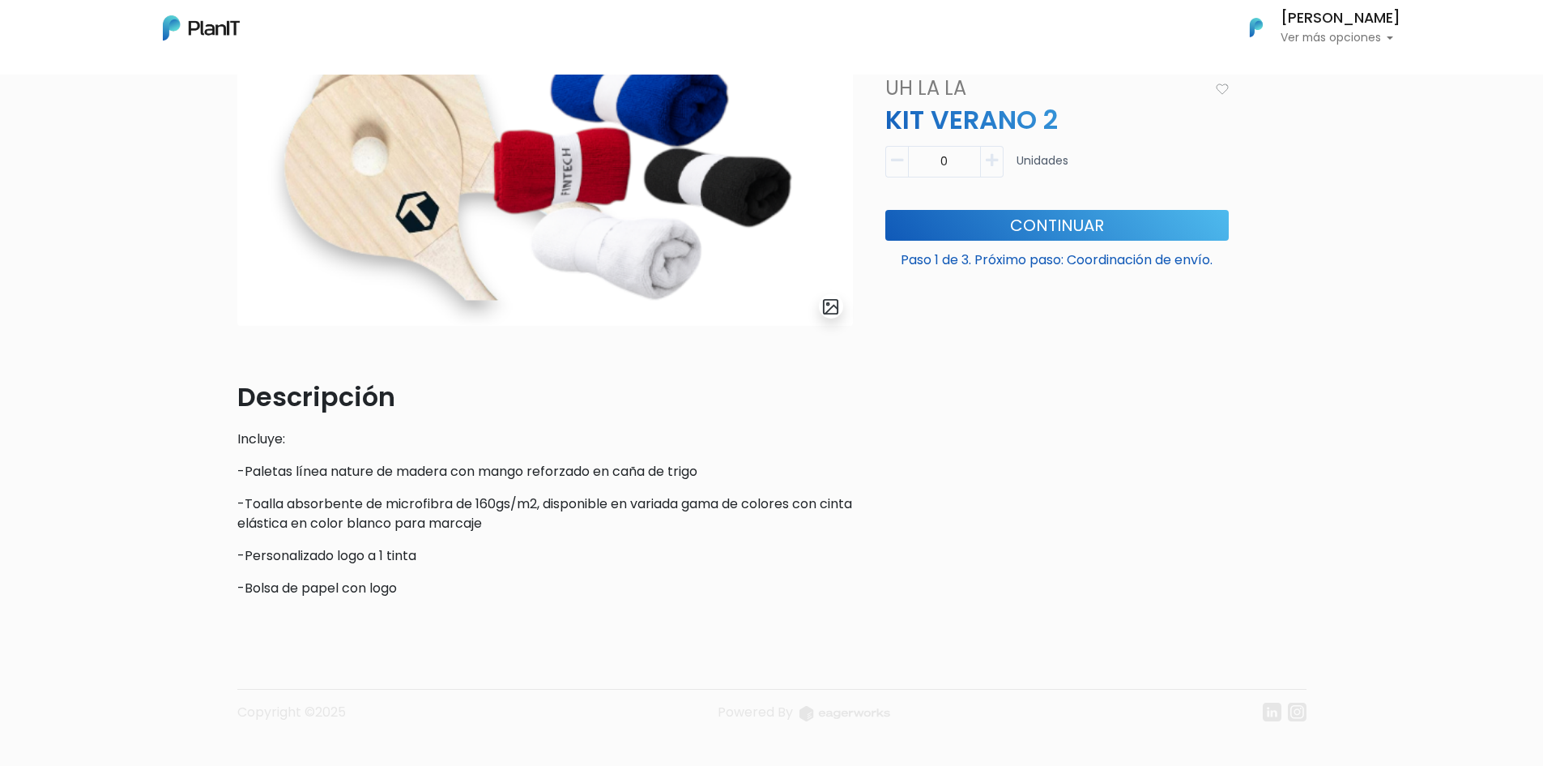
scroll to position [205, 0]
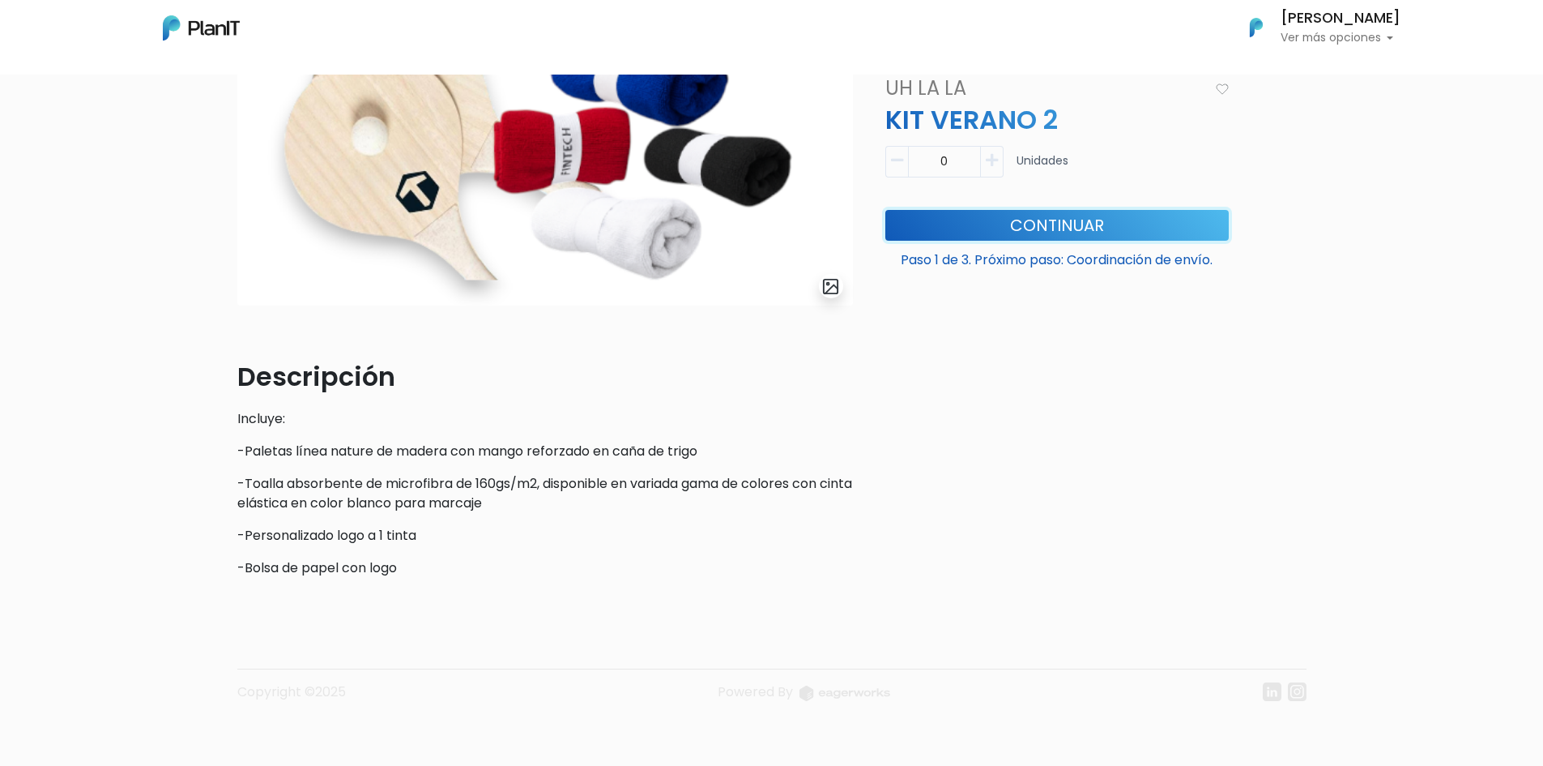
click at [983, 220] on button "Continuar" at bounding box center [1057, 224] width 344 height 31
drag, startPoint x: 921, startPoint y: 213, endPoint x: 926, endPoint y: 87, distance: 126.5
click at [920, 215] on button "Continuar" at bounding box center [1057, 224] width 344 height 31
click at [984, 154] on button "button" at bounding box center [992, 161] width 23 height 32
type input "1"
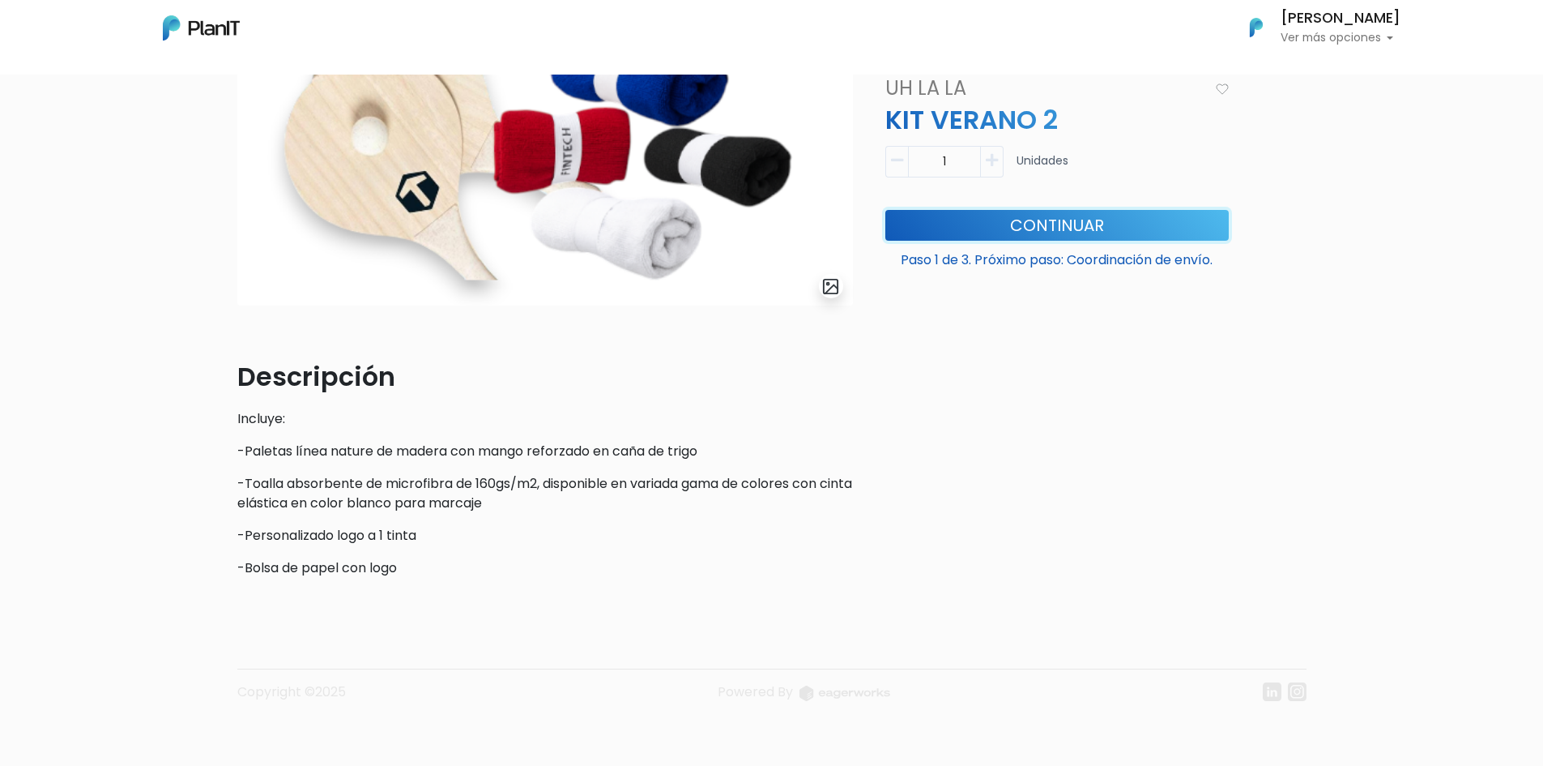
click at [973, 229] on button "Continuar" at bounding box center [1057, 224] width 344 height 31
click at [1013, 220] on button "Continuar" at bounding box center [1057, 224] width 344 height 31
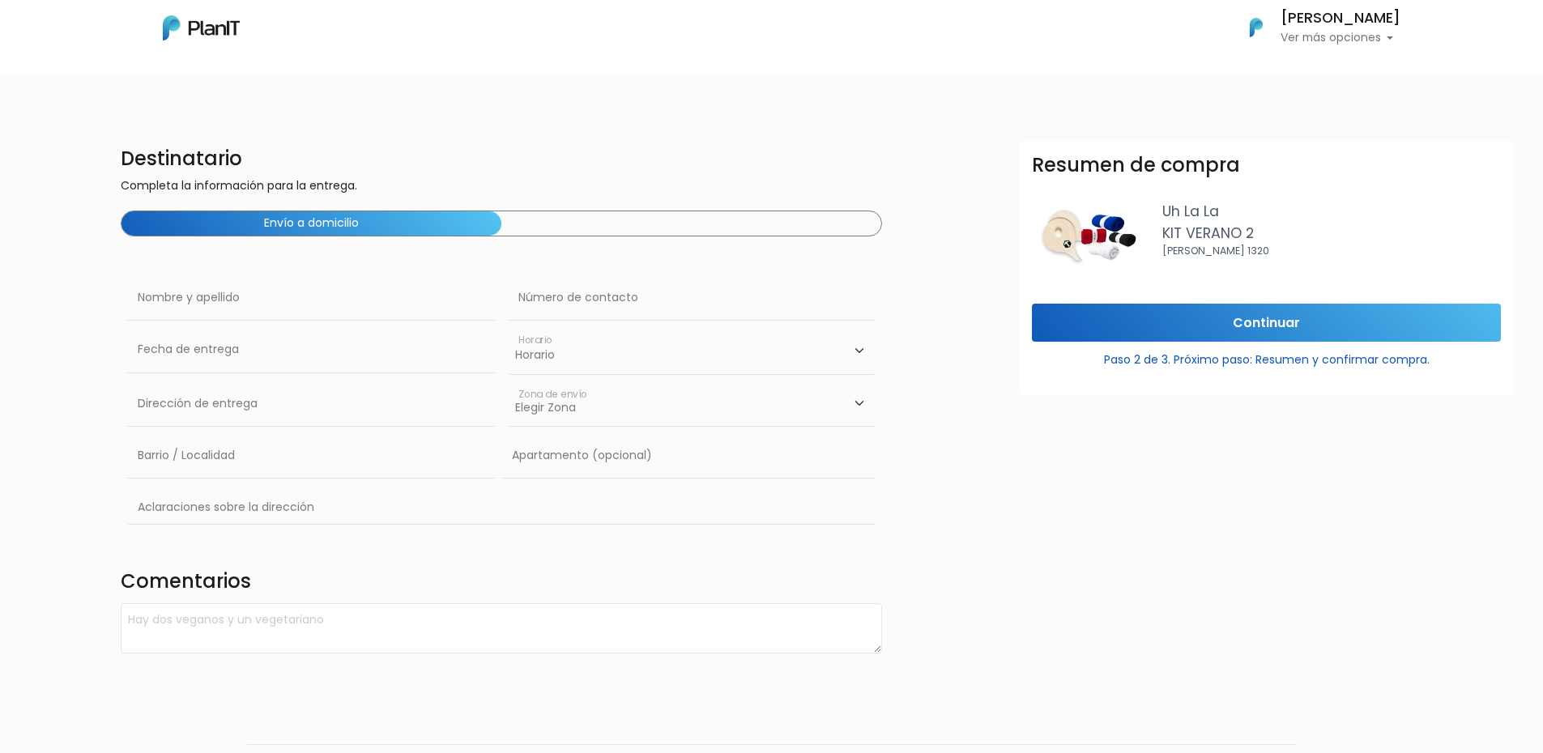
click at [1382, 32] on p "Ver más opciones" at bounding box center [1341, 37] width 120 height 11
click at [1097, 233] on img at bounding box center [1090, 233] width 117 height 64
